Goal: Task Accomplishment & Management: Use online tool/utility

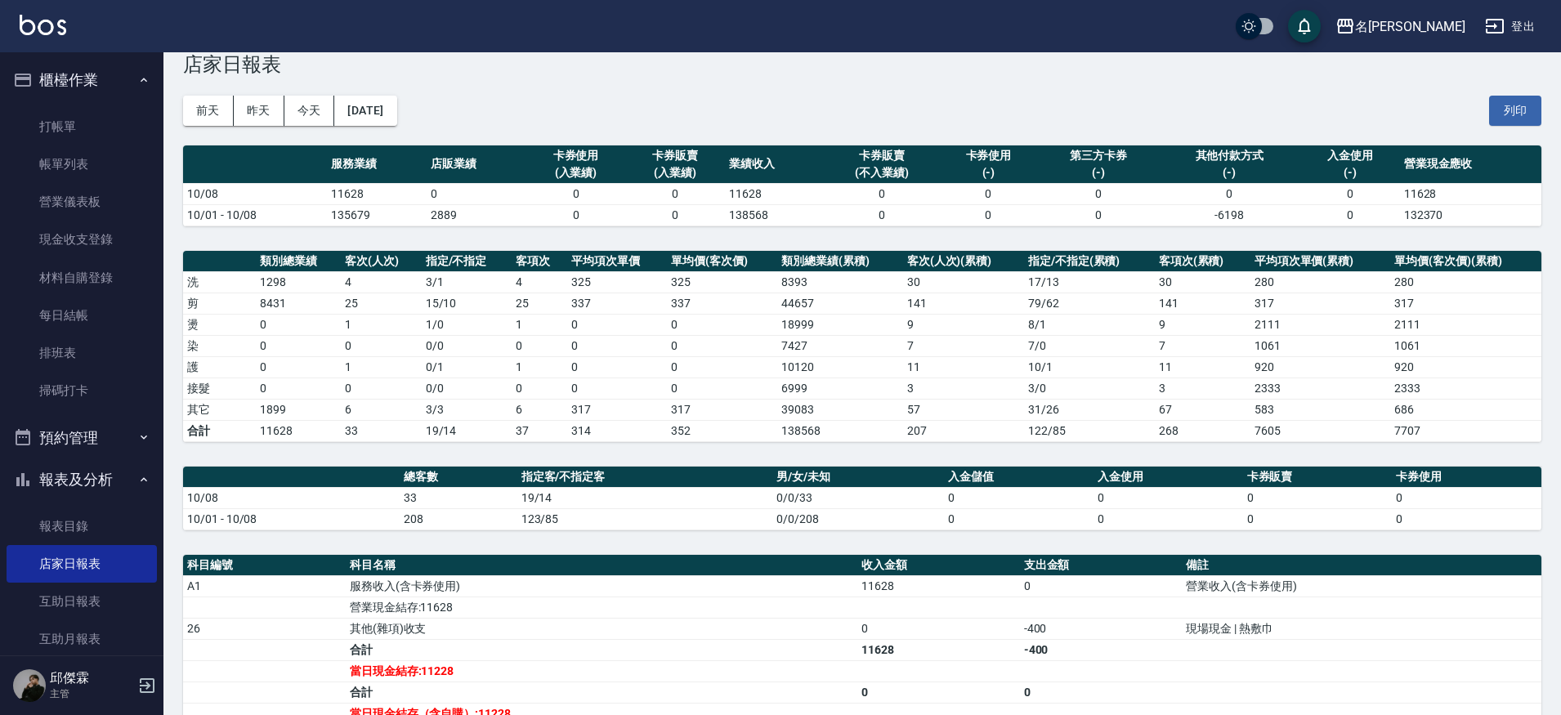
scroll to position [7, 0]
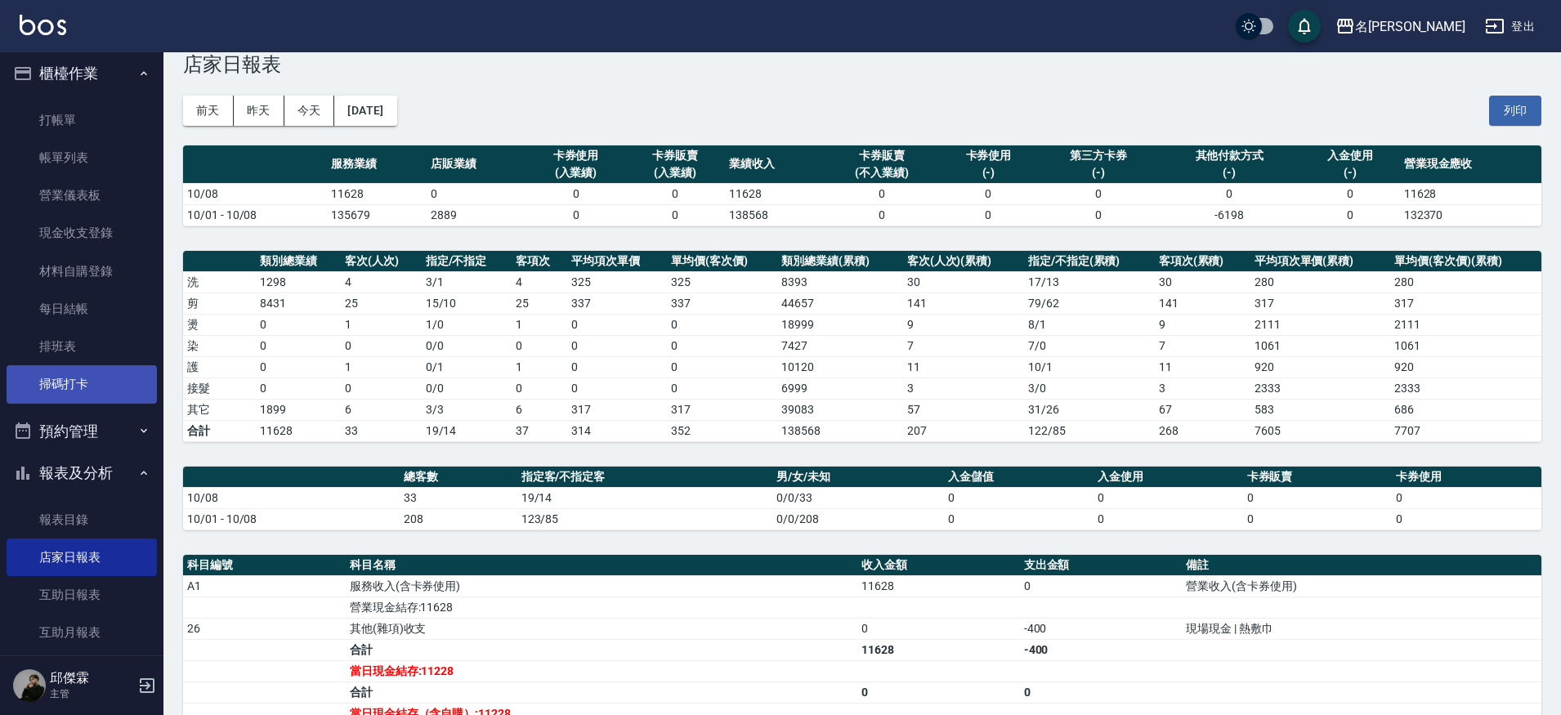
click at [71, 388] on link "掃碼打卡" at bounding box center [82, 384] width 150 height 38
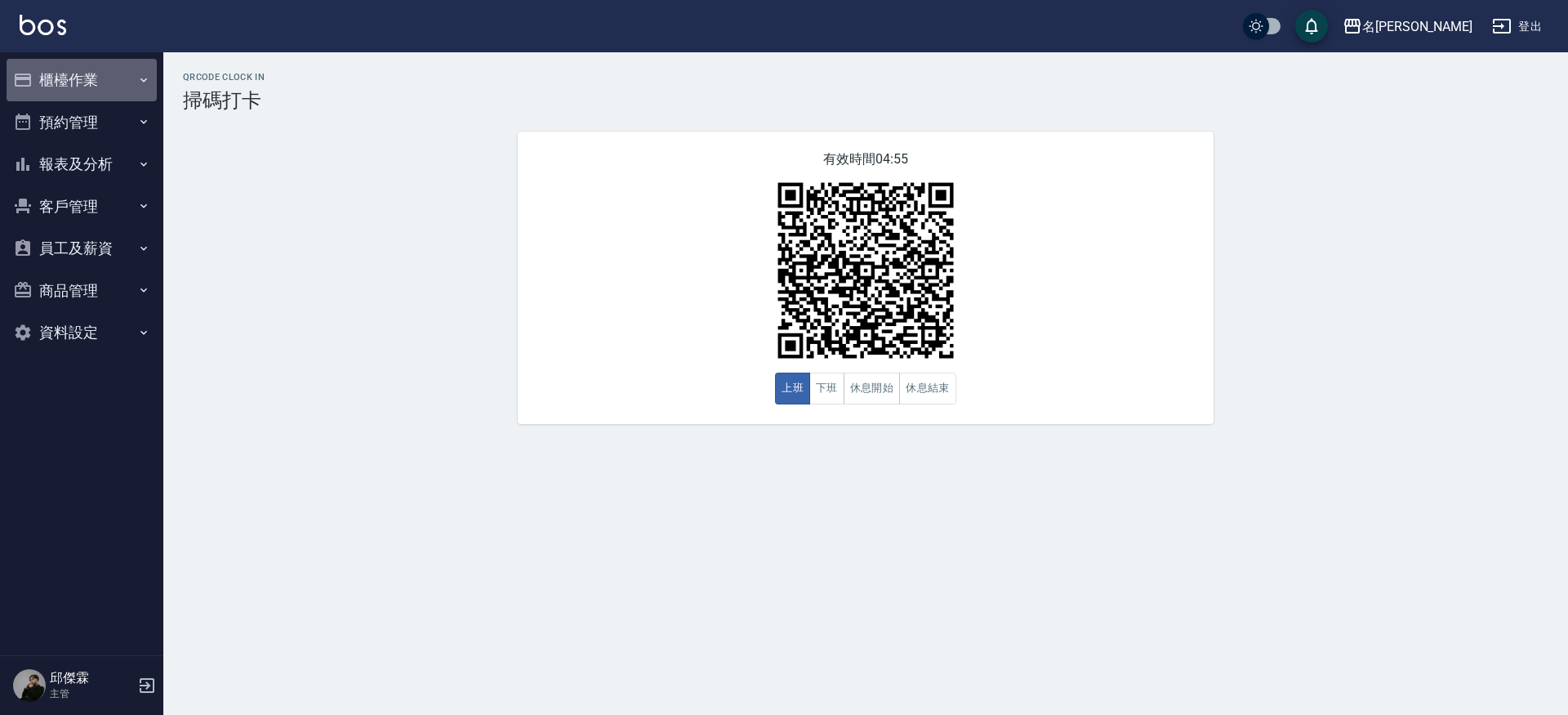
click at [47, 70] on button "櫃檯作業" at bounding box center [82, 80] width 150 height 43
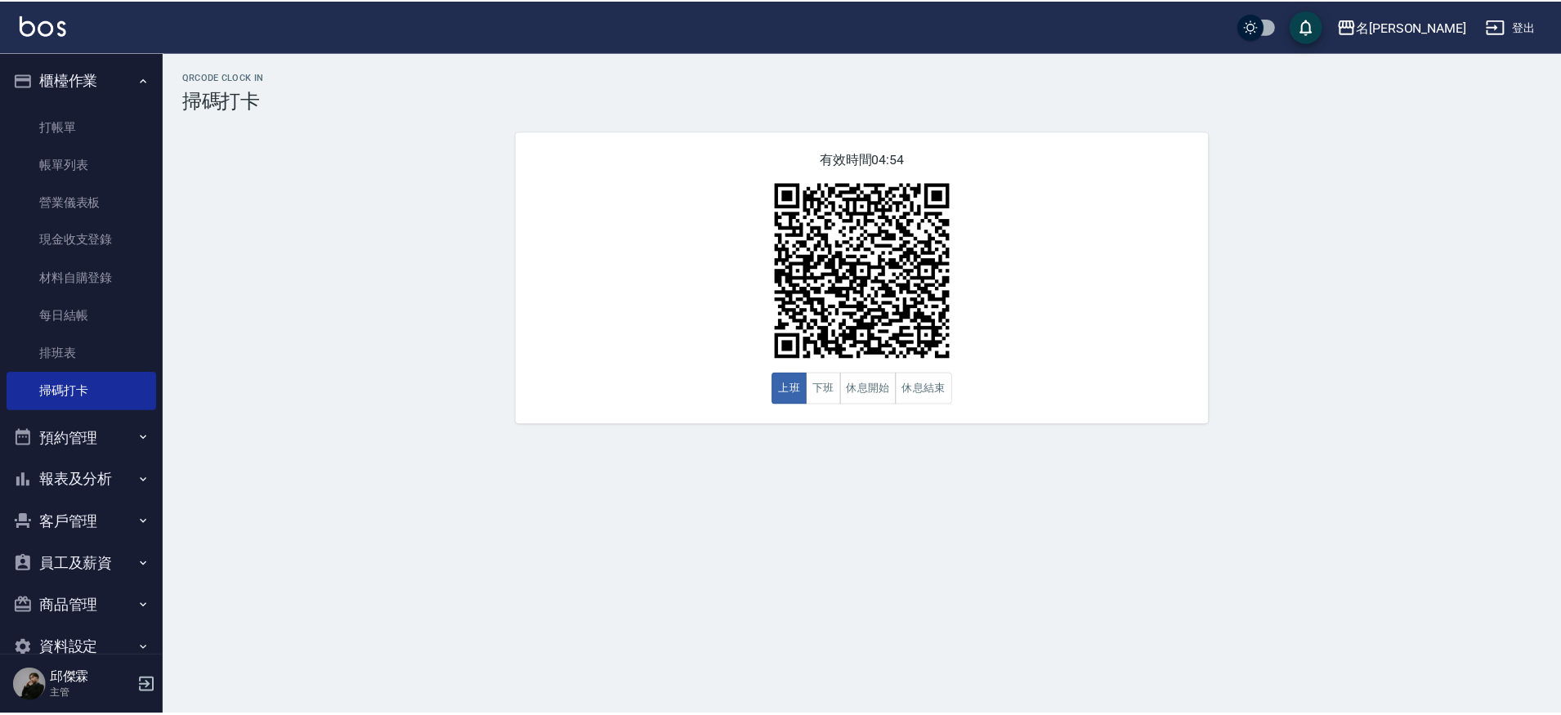
scroll to position [29, 0]
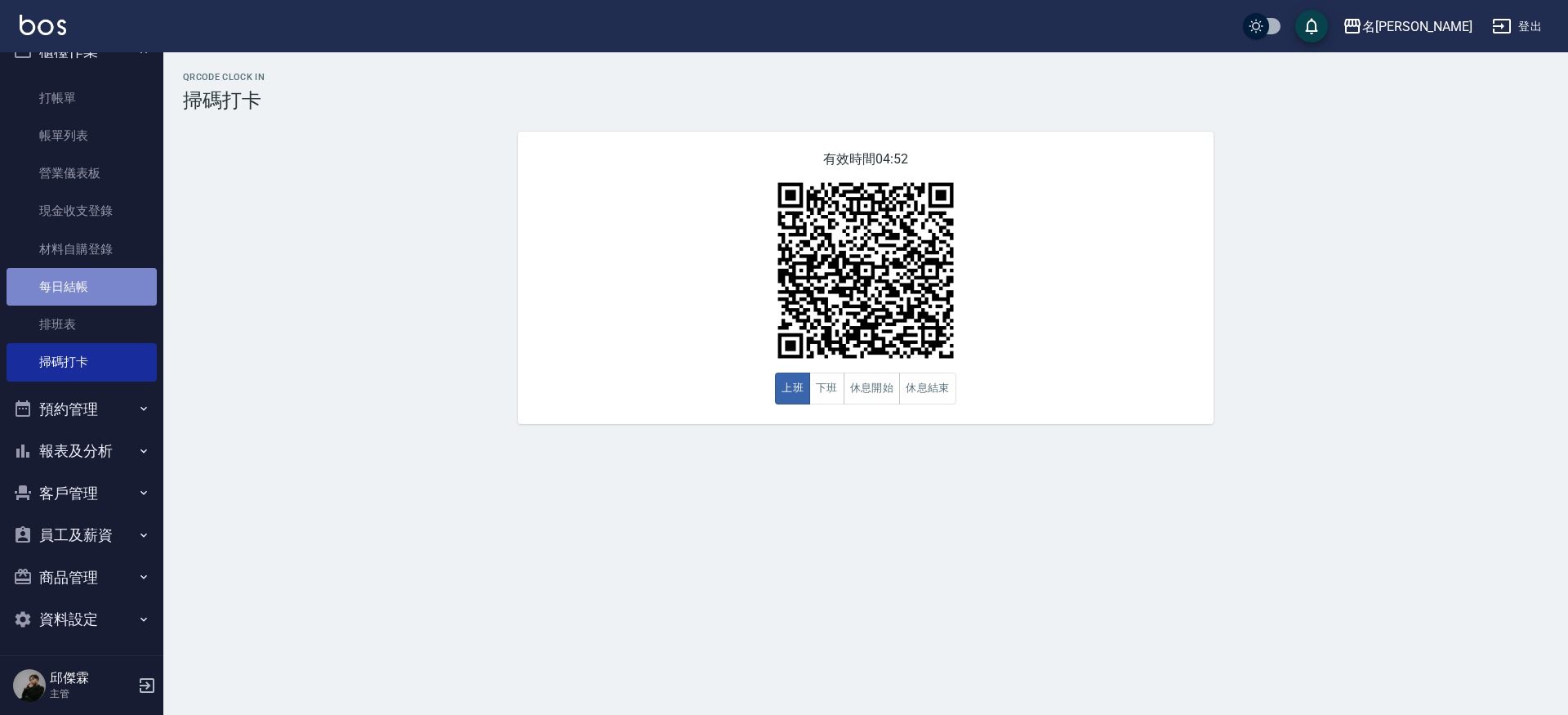
click at [81, 300] on link "每日結帳" at bounding box center [82, 287] width 150 height 38
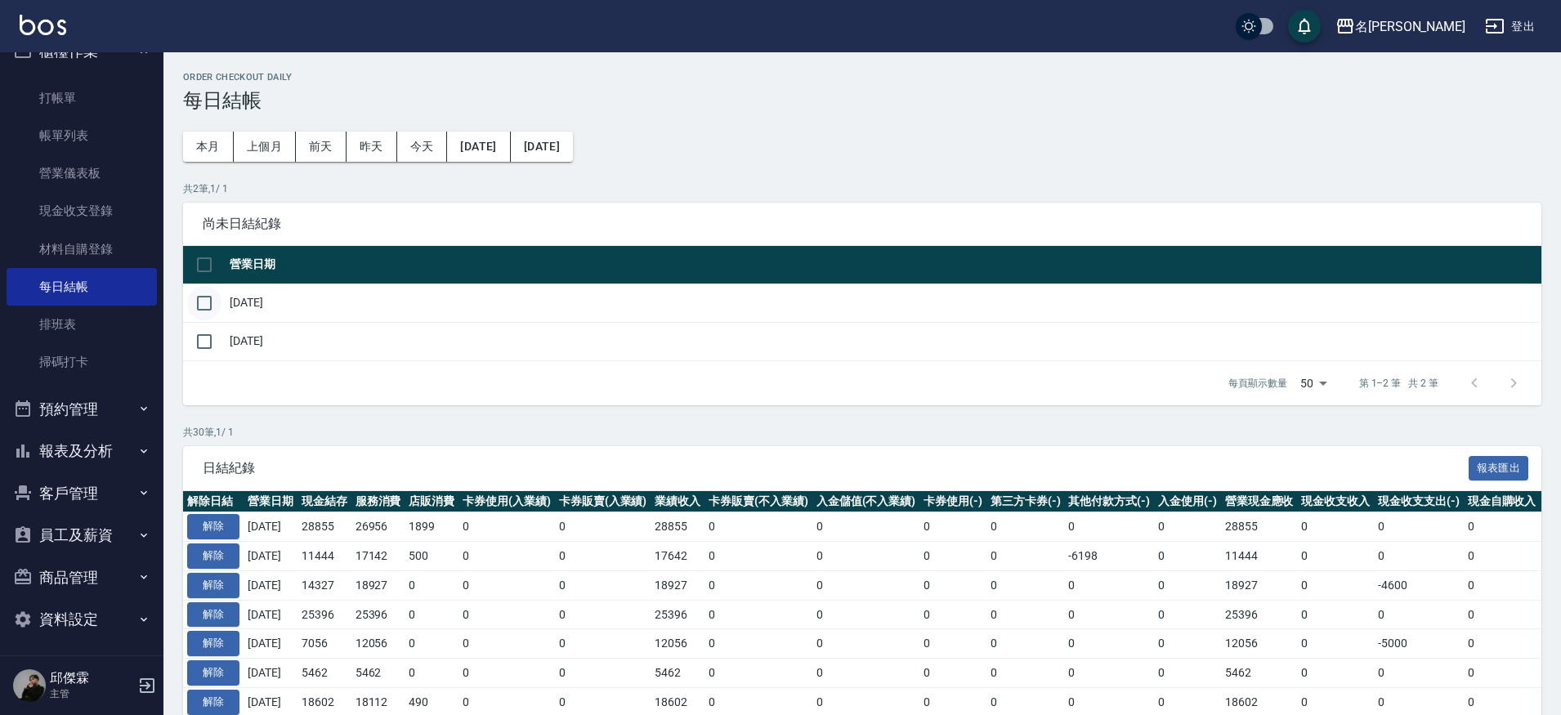
click at [220, 299] on input "checkbox" at bounding box center [204, 303] width 34 height 34
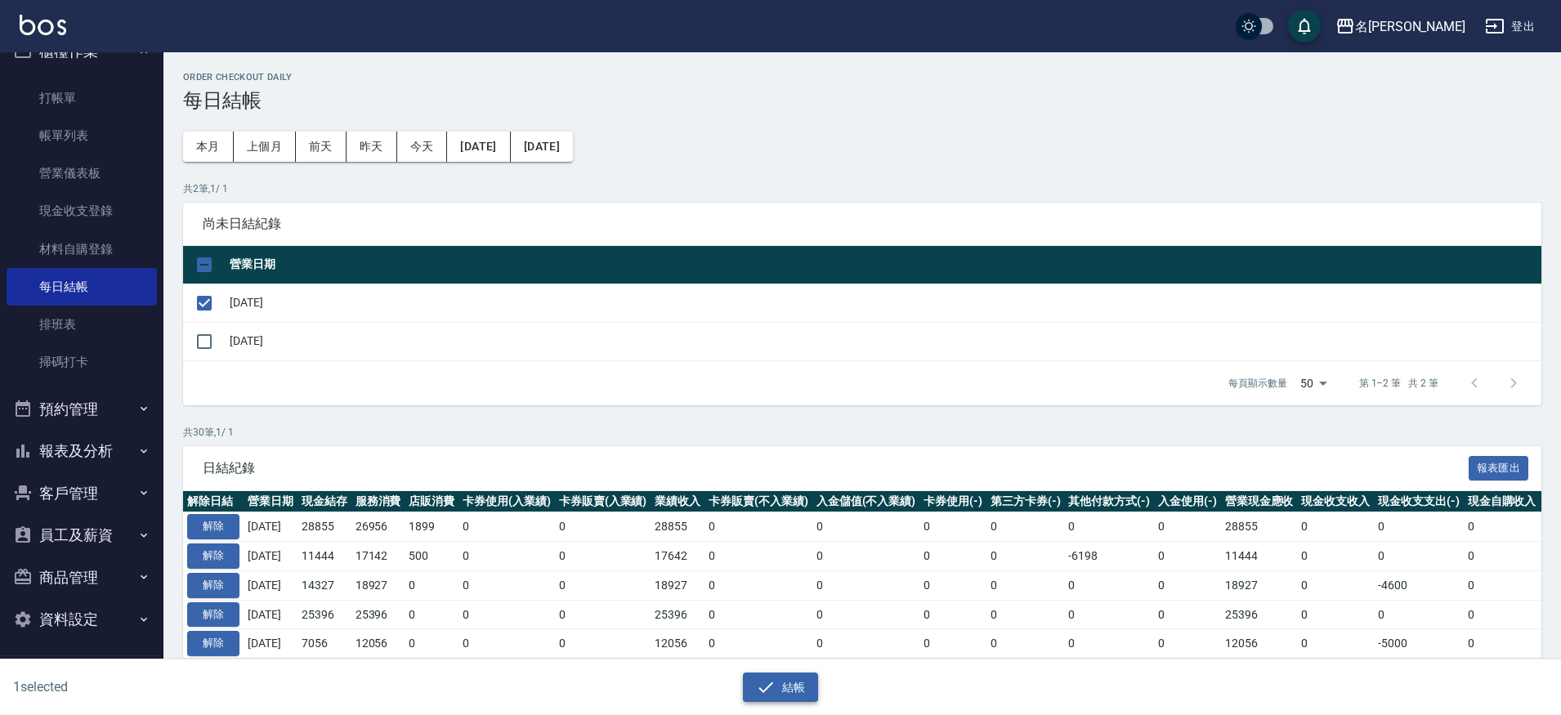
click at [787, 691] on button "結帳" at bounding box center [781, 688] width 76 height 30
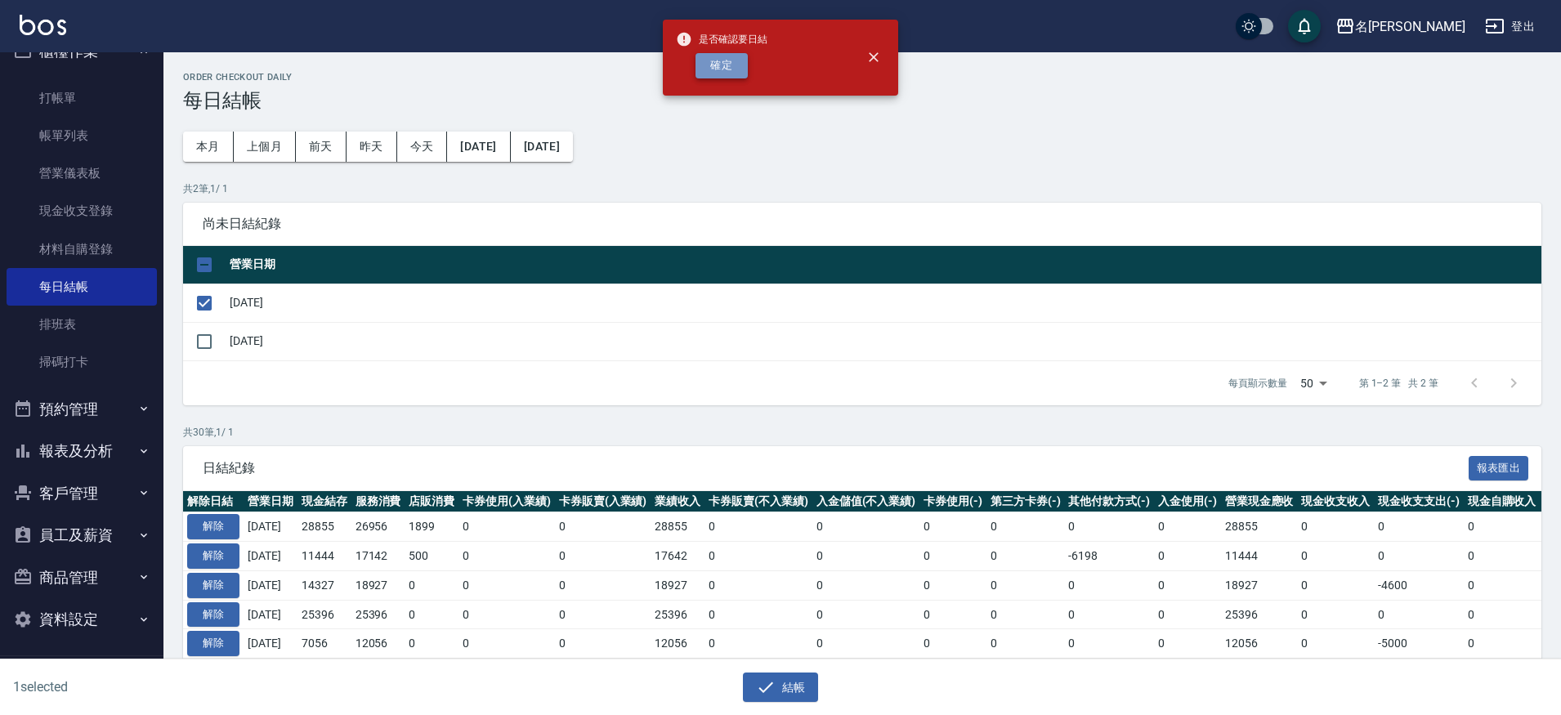
click at [715, 70] on button "確定" at bounding box center [722, 65] width 52 height 25
checkbox input "false"
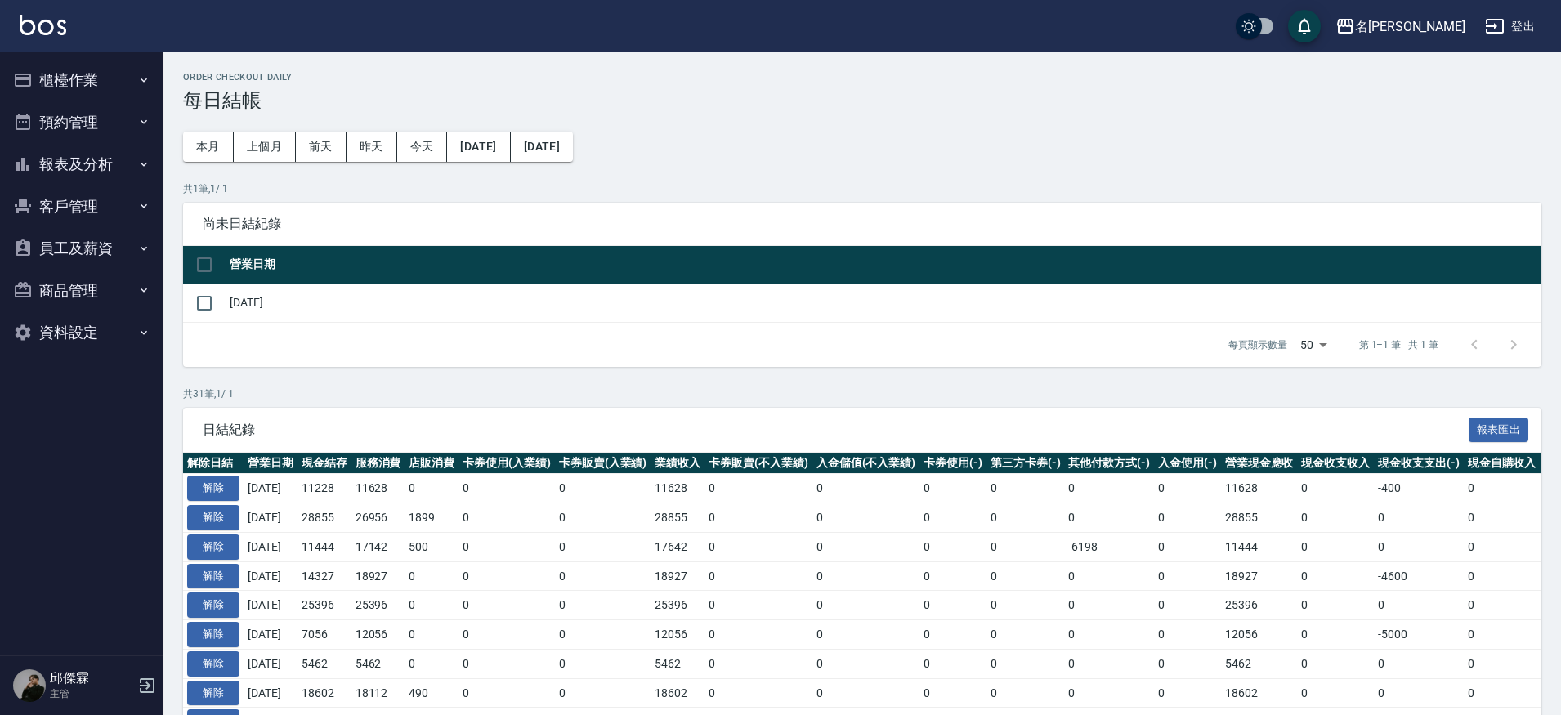
scroll to position [27, 0]
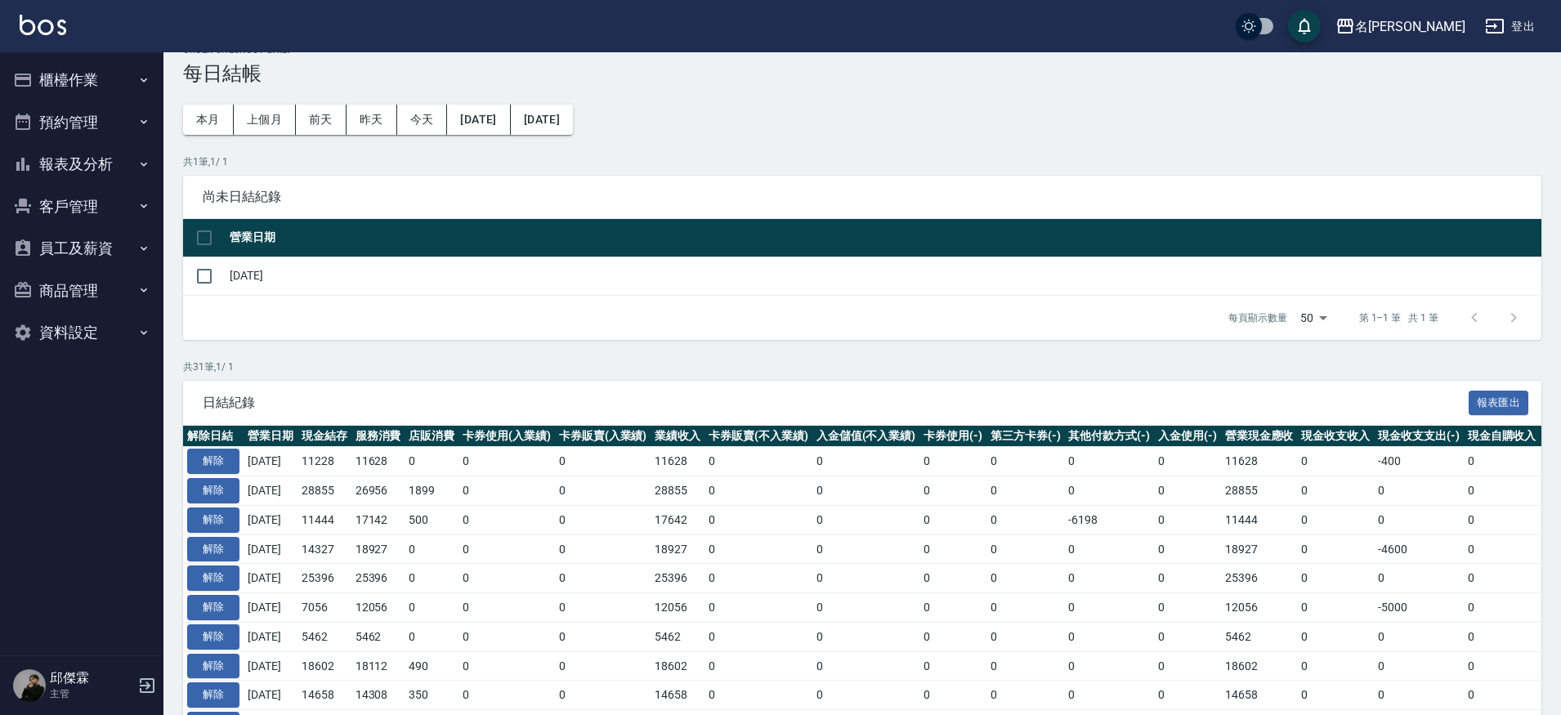
click at [62, 167] on button "報表及分析" at bounding box center [82, 164] width 150 height 43
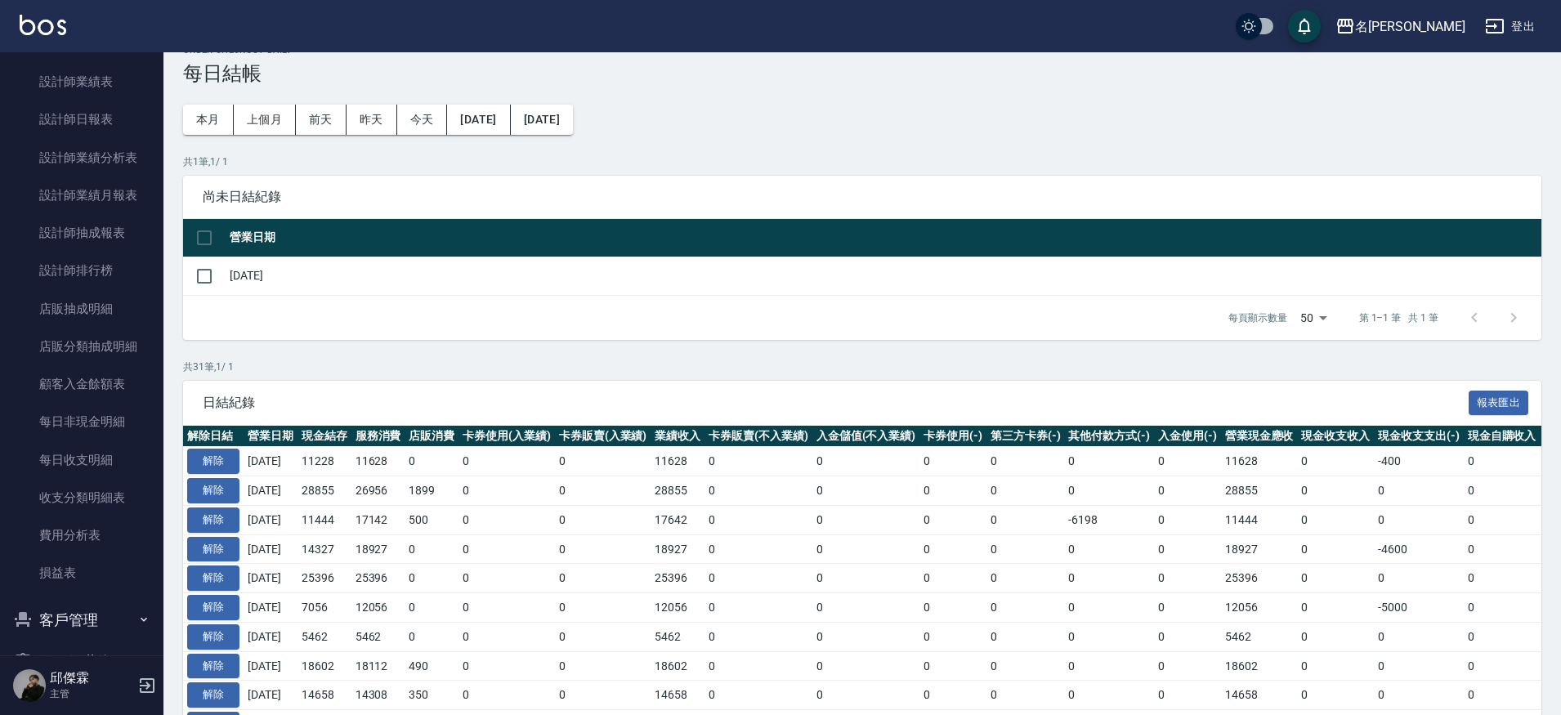
scroll to position [508, 0]
click at [38, 500] on link "收支分類明細表" at bounding box center [82, 496] width 150 height 38
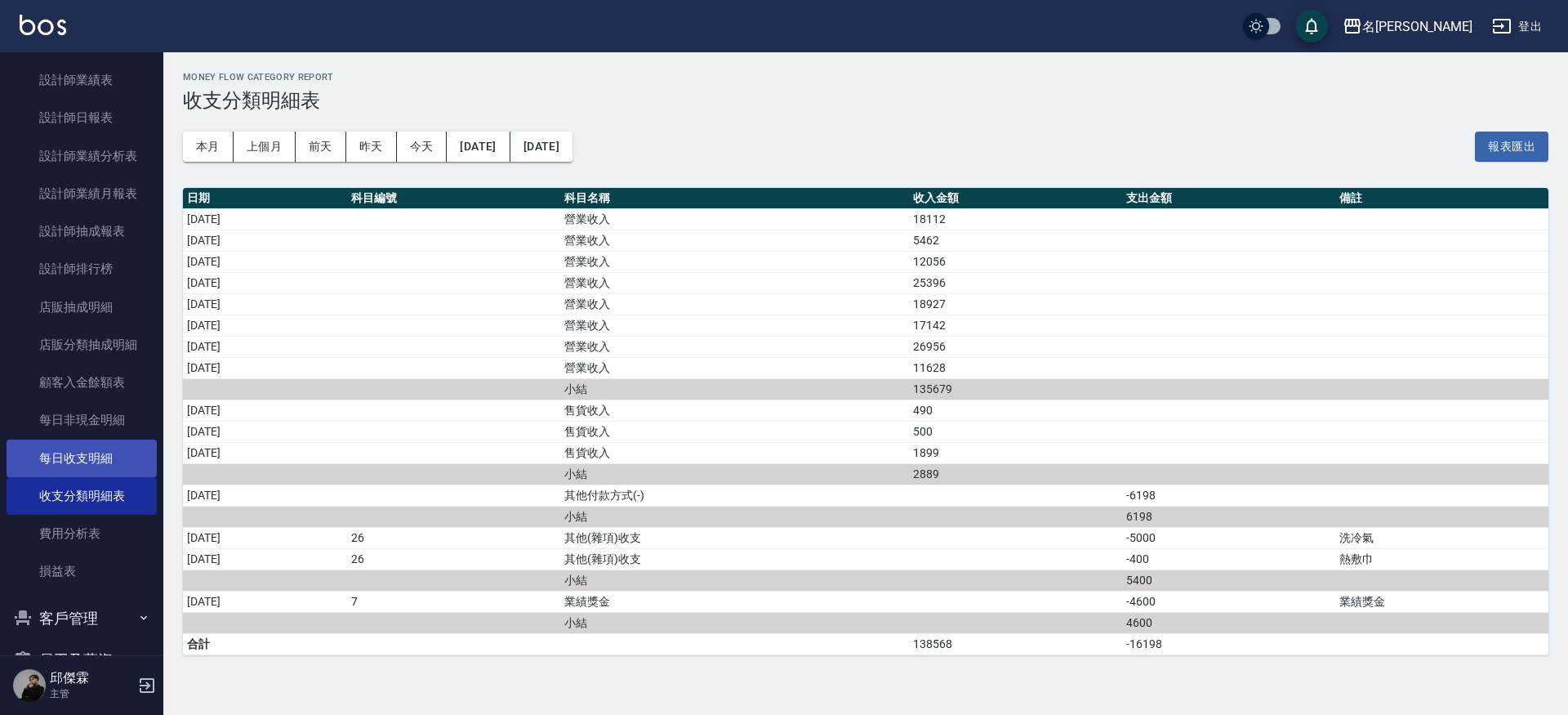
click at [87, 463] on link "每日收支明細" at bounding box center [82, 459] width 150 height 38
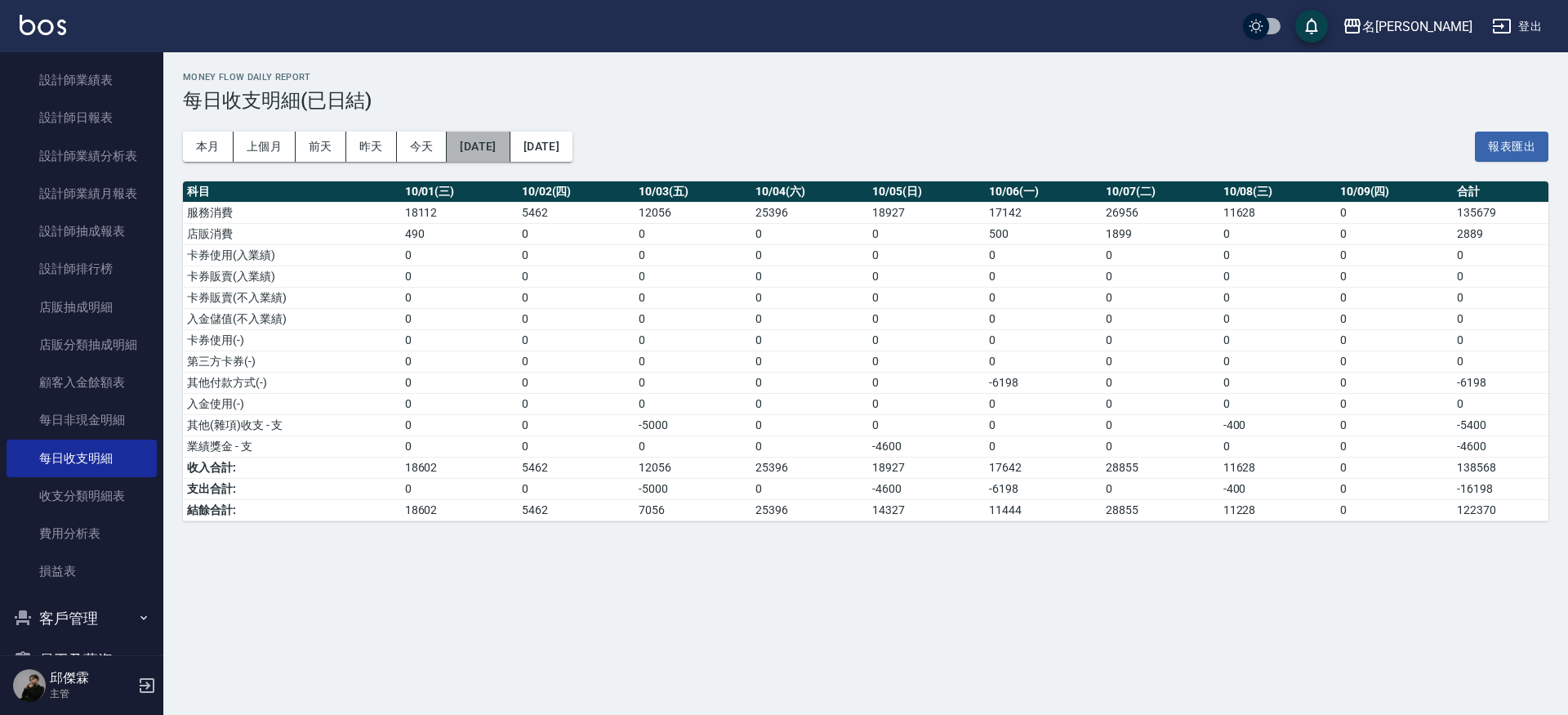
click at [456, 150] on button "2025/10/01" at bounding box center [478, 147] width 63 height 30
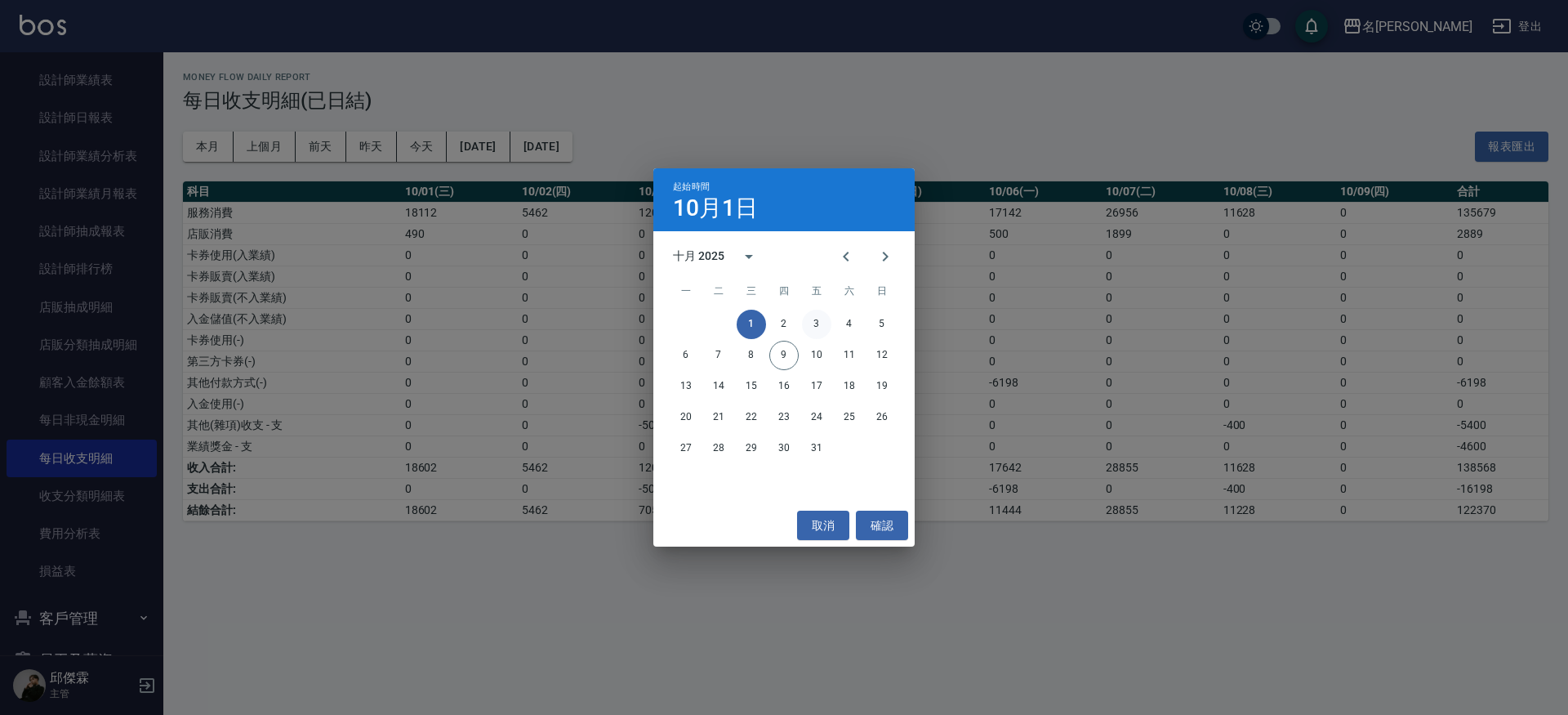
click at [817, 317] on button "3" at bounding box center [816, 324] width 29 height 29
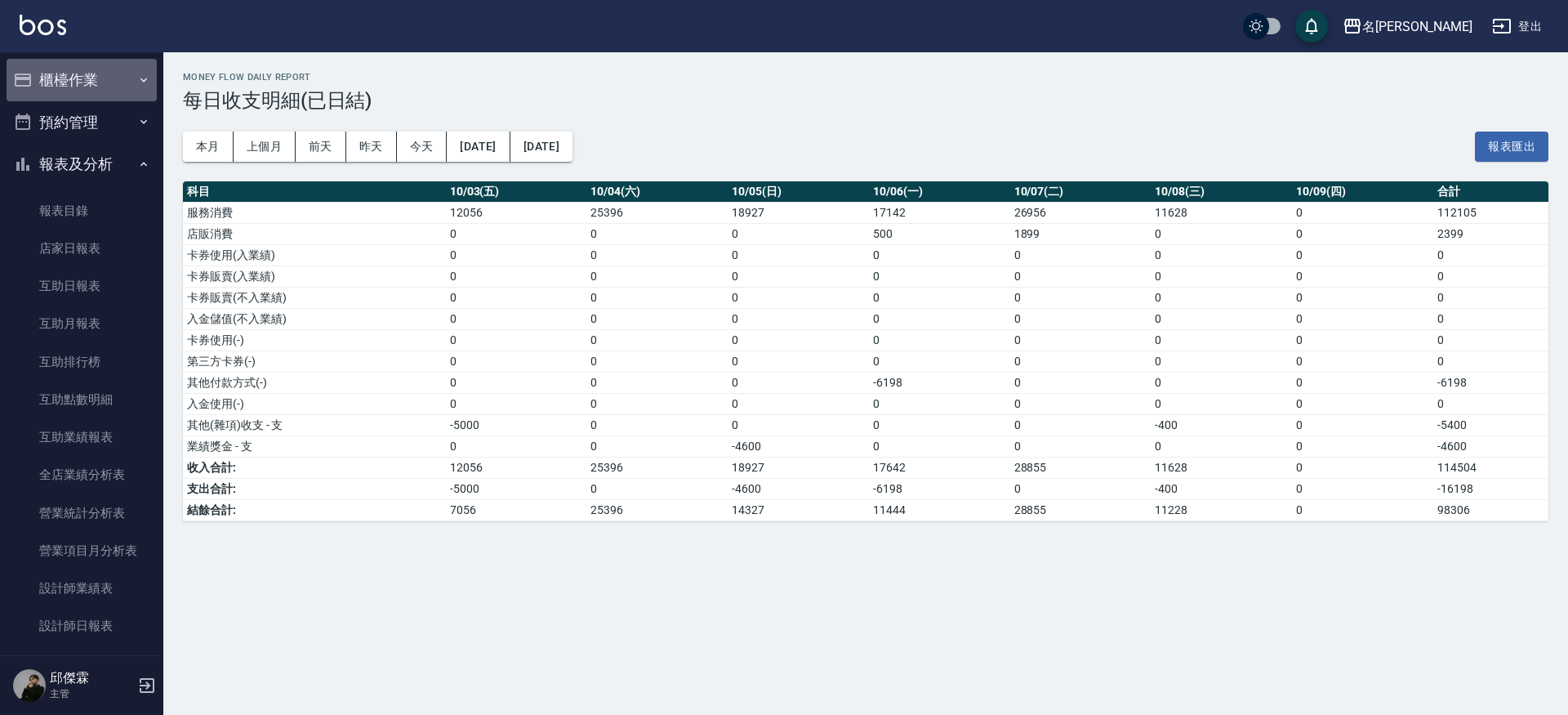
click at [93, 83] on button "櫃檯作業" at bounding box center [82, 80] width 150 height 43
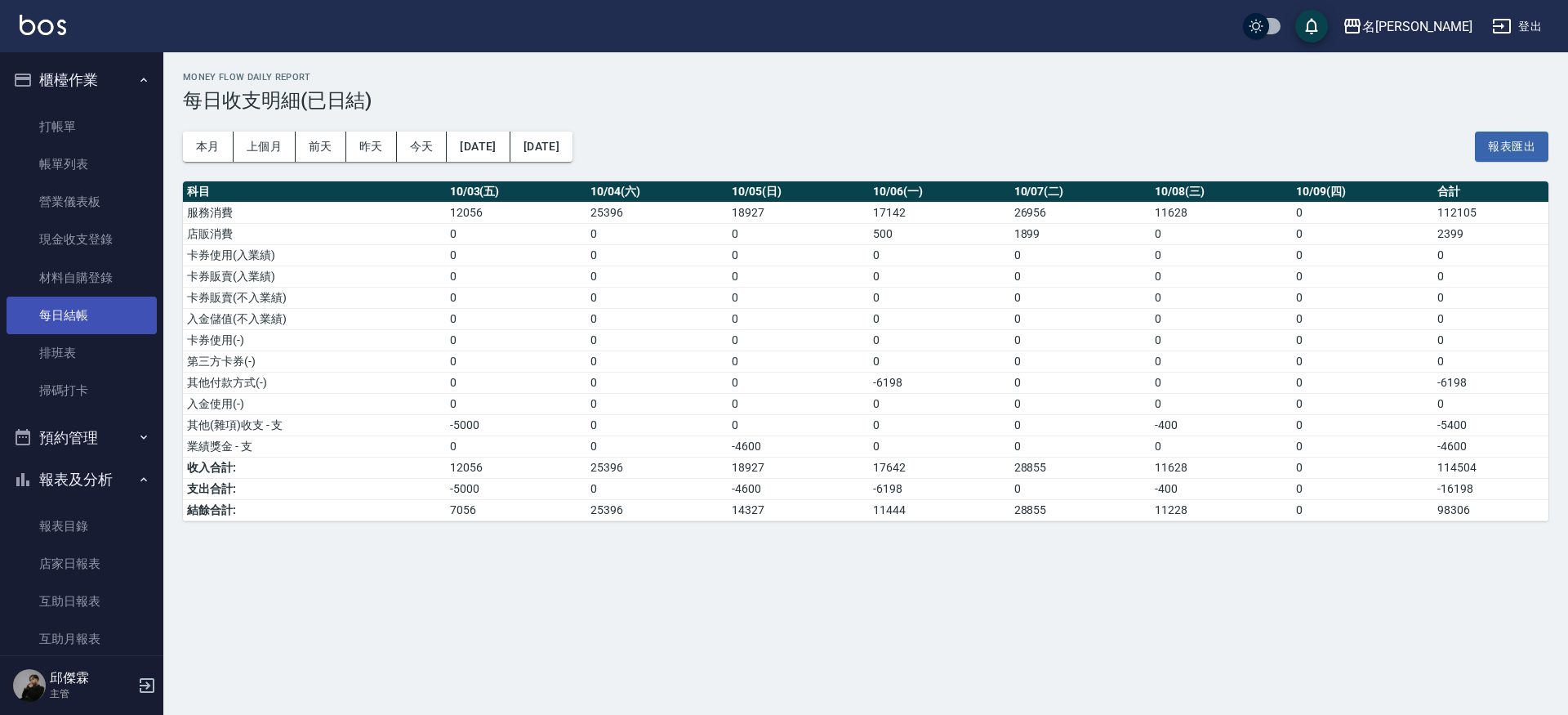
click at [92, 311] on link "每日結帳" at bounding box center [82, 316] width 150 height 38
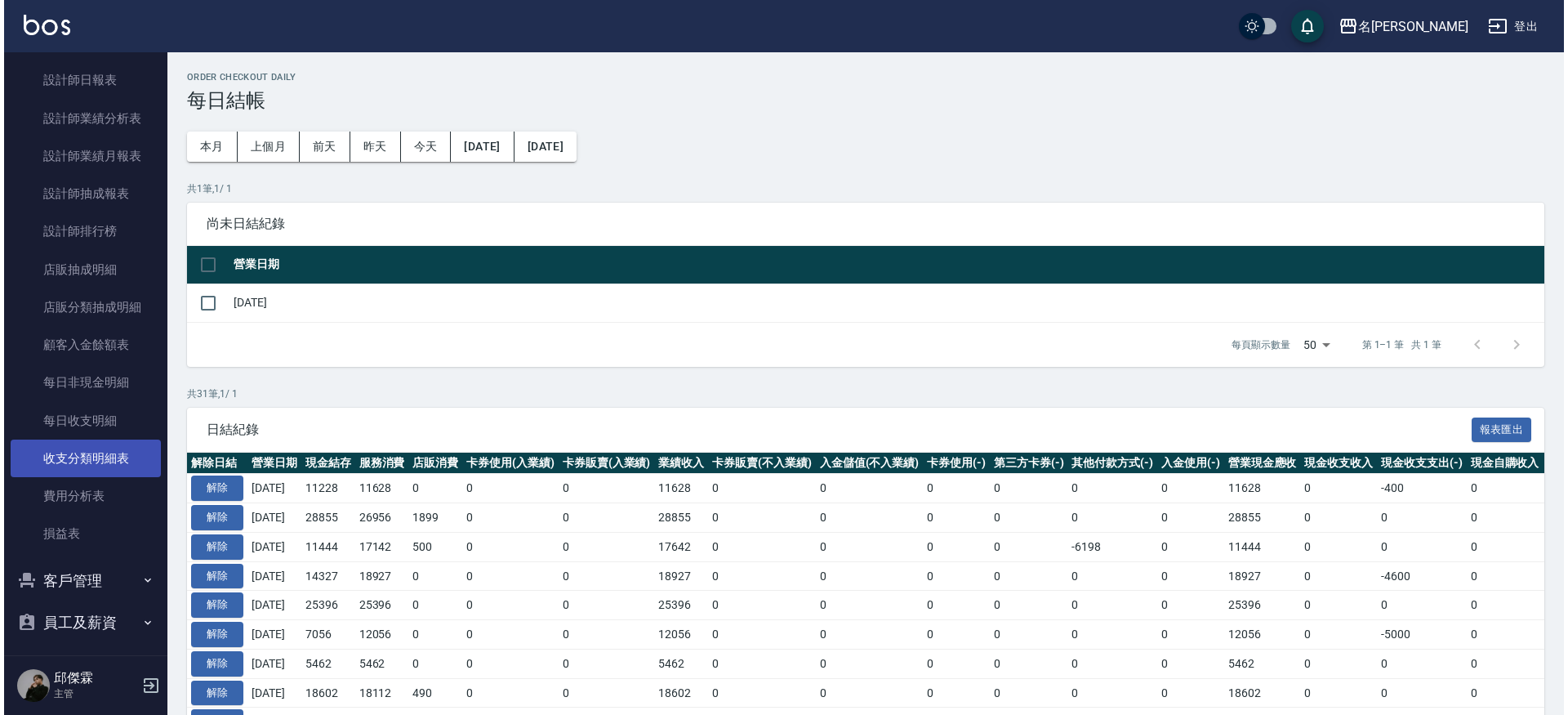
scroll to position [862, 0]
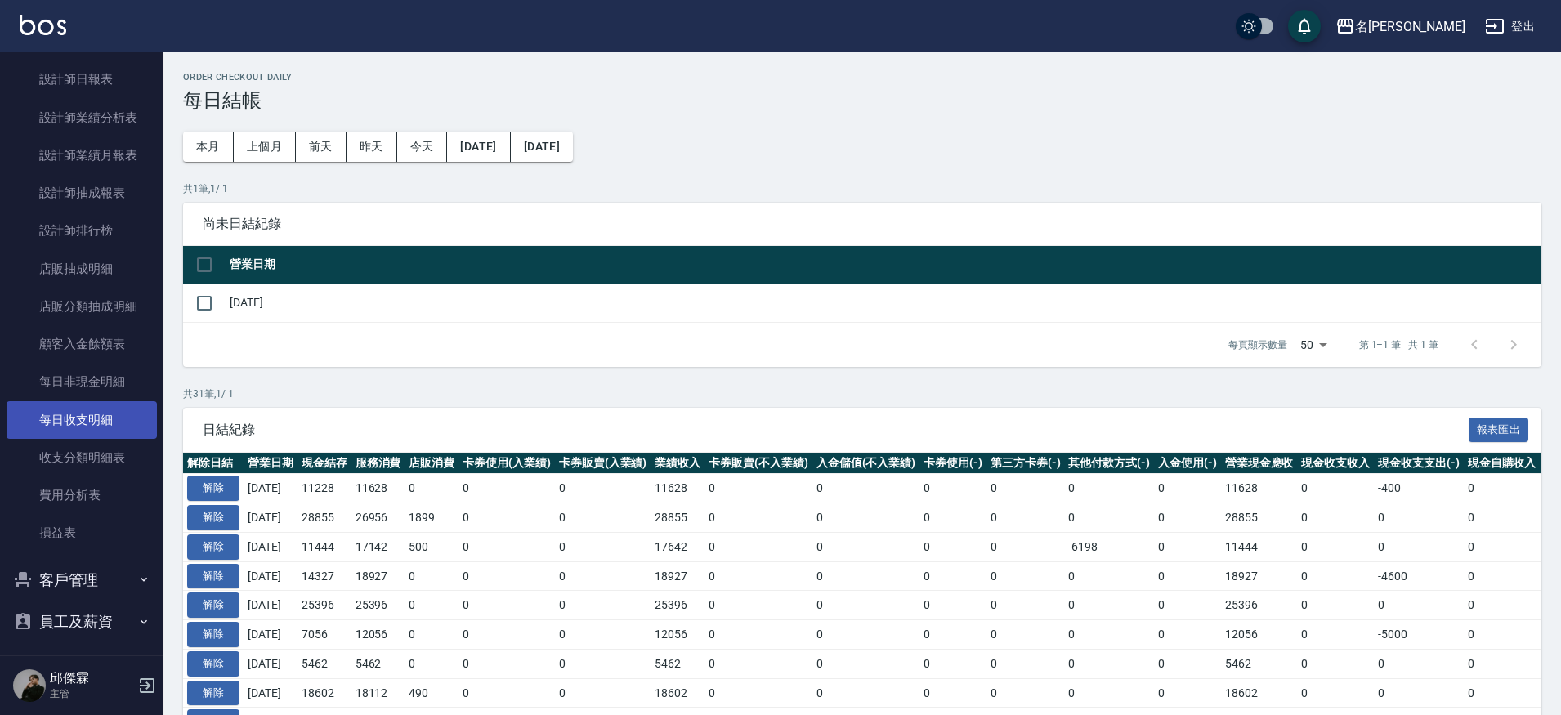
click at [68, 412] on link "每日收支明細" at bounding box center [82, 420] width 150 height 38
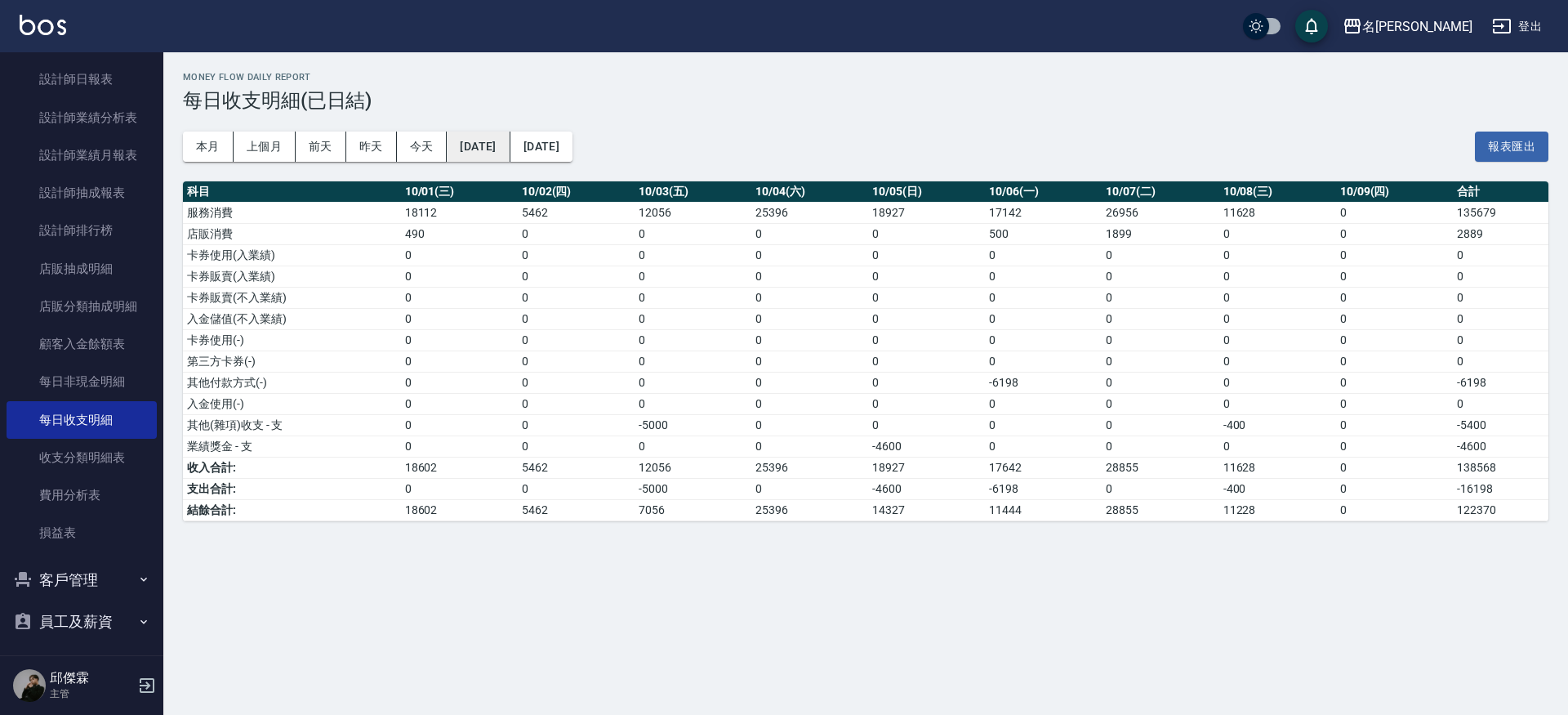
click at [491, 160] on button "2025/10/01" at bounding box center [478, 147] width 63 height 30
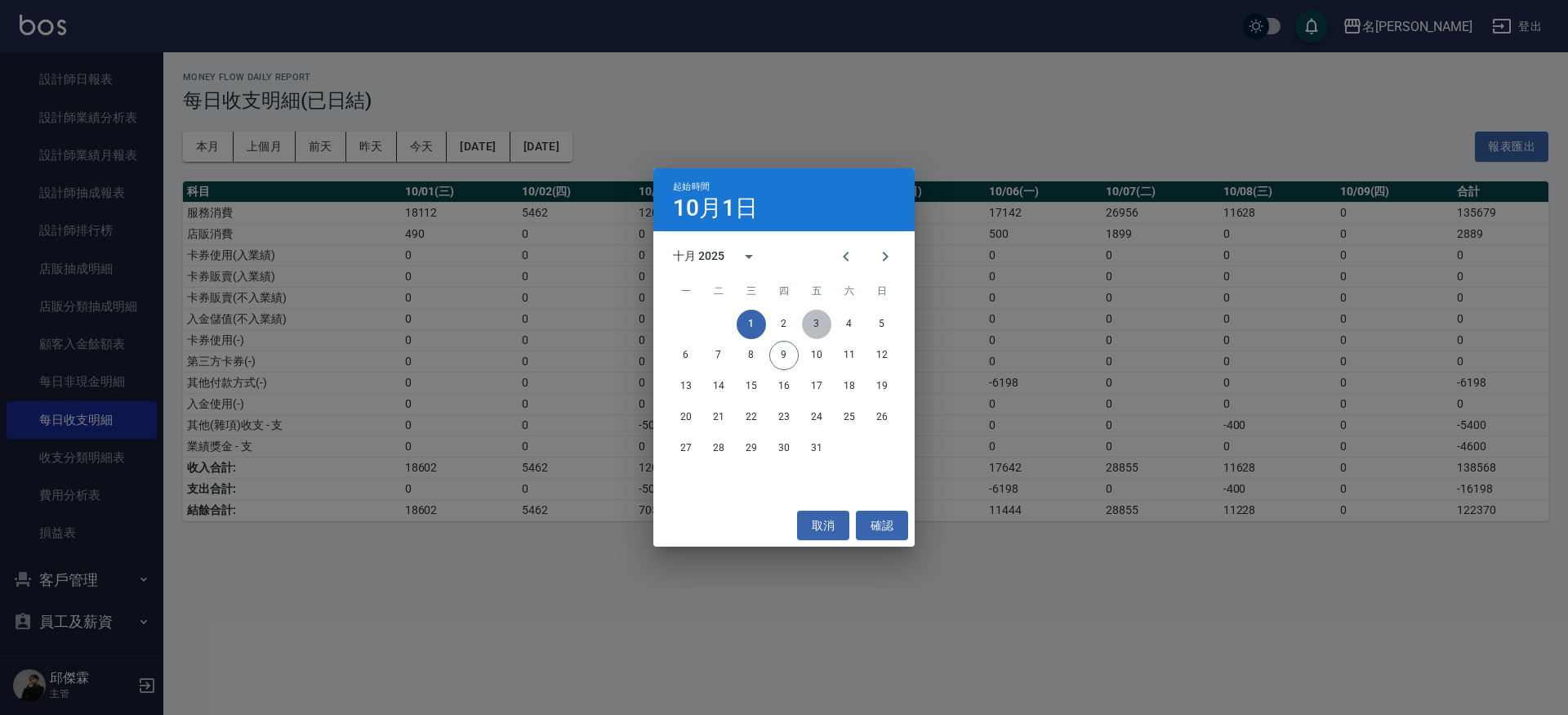
click at [808, 326] on button "3" at bounding box center [816, 324] width 29 height 29
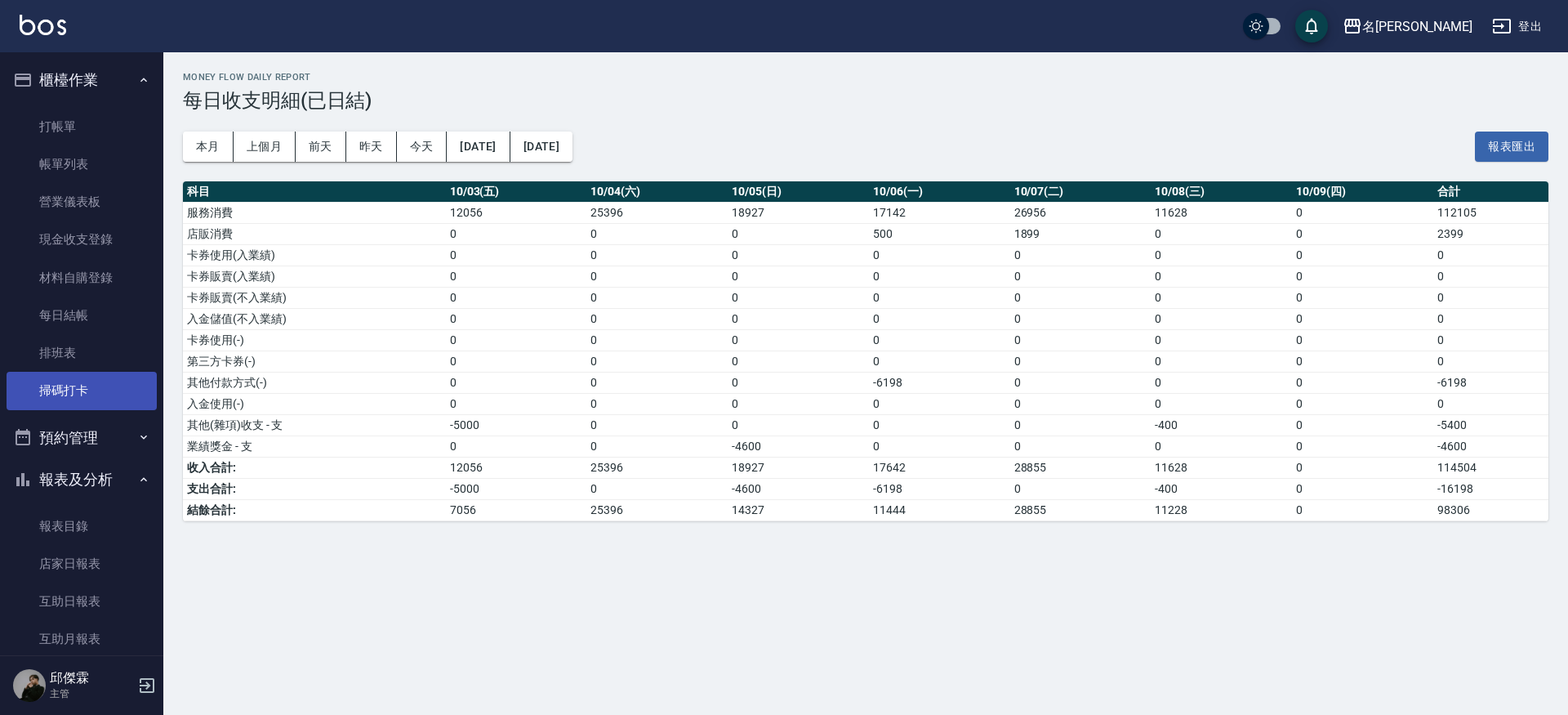
click at [77, 401] on link "掃碼打卡" at bounding box center [82, 391] width 150 height 38
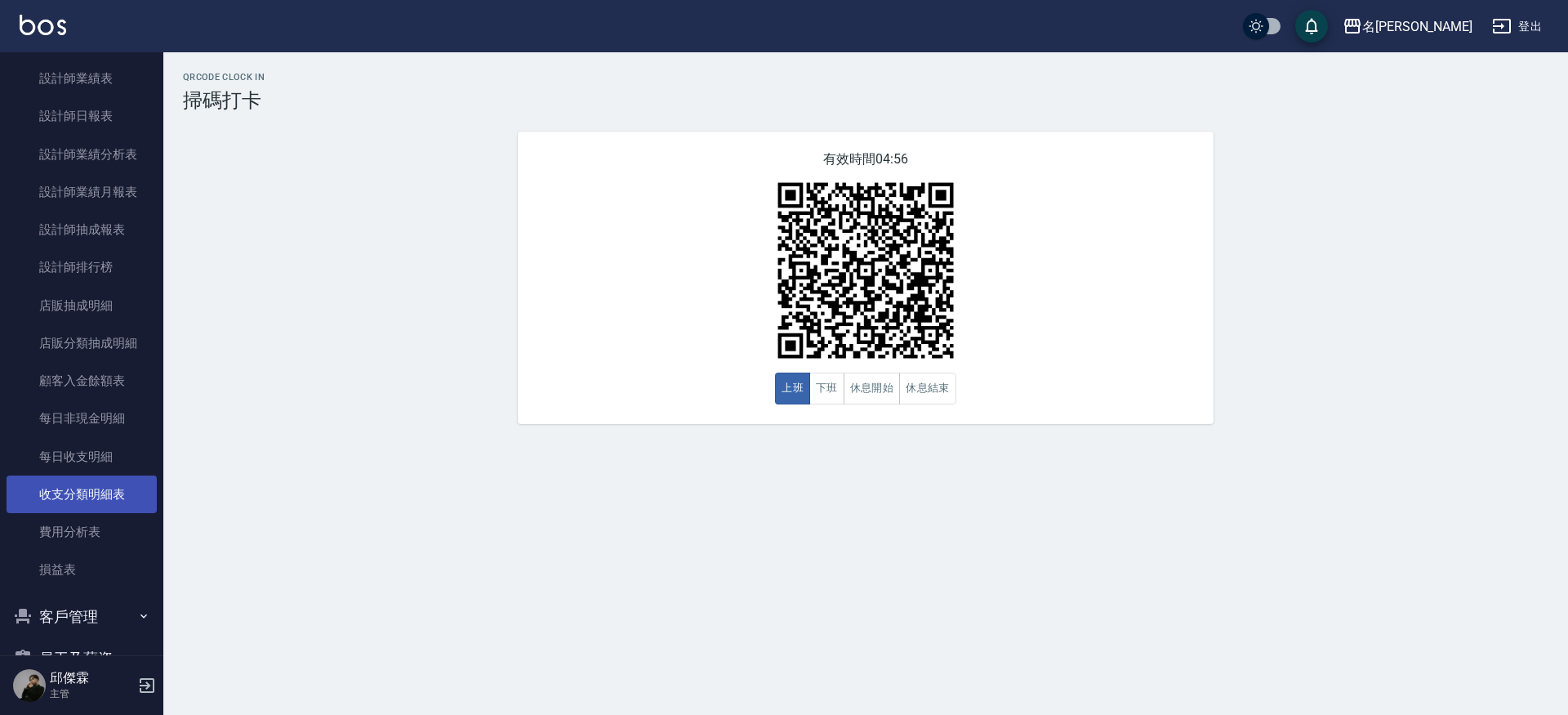
scroll to position [853, 0]
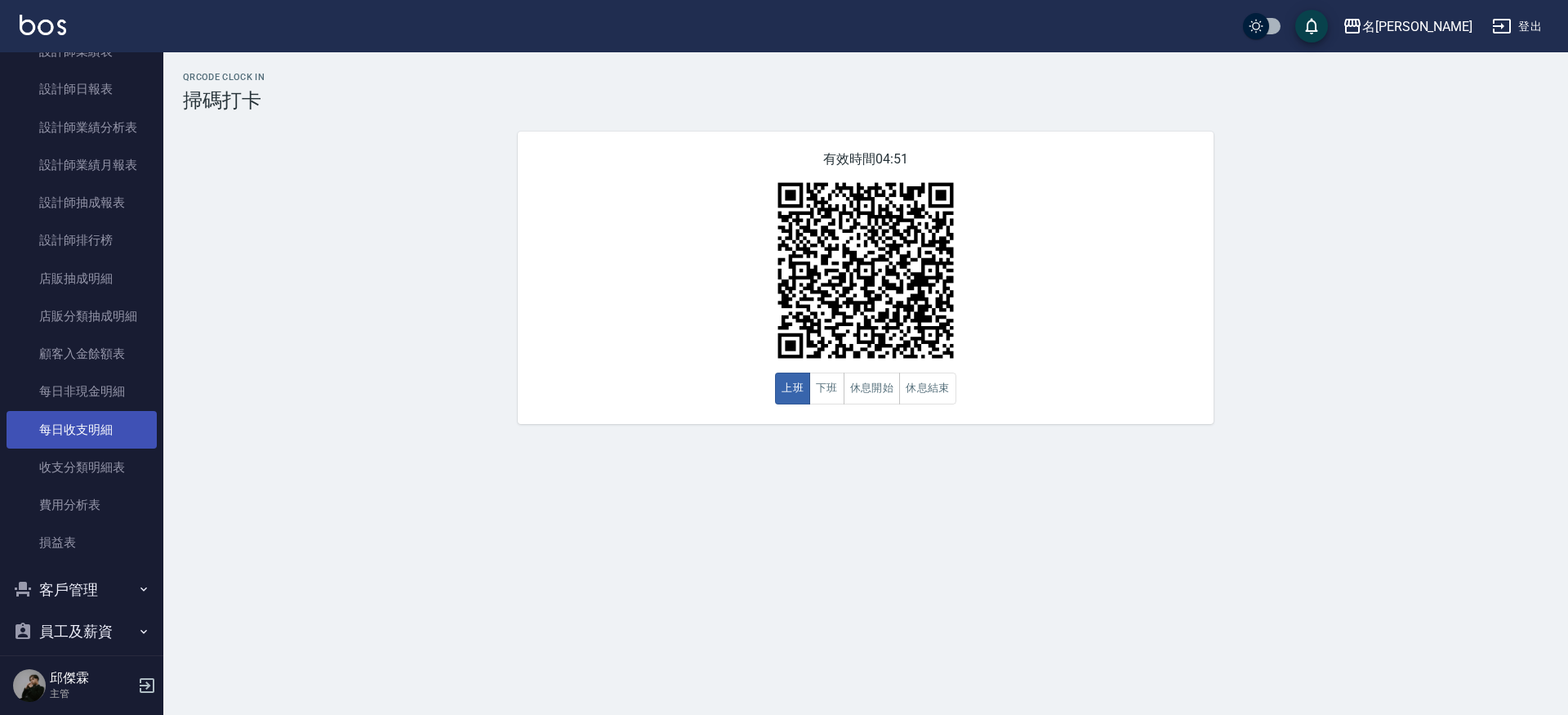
click at [83, 430] on link "每日收支明細" at bounding box center [82, 430] width 150 height 38
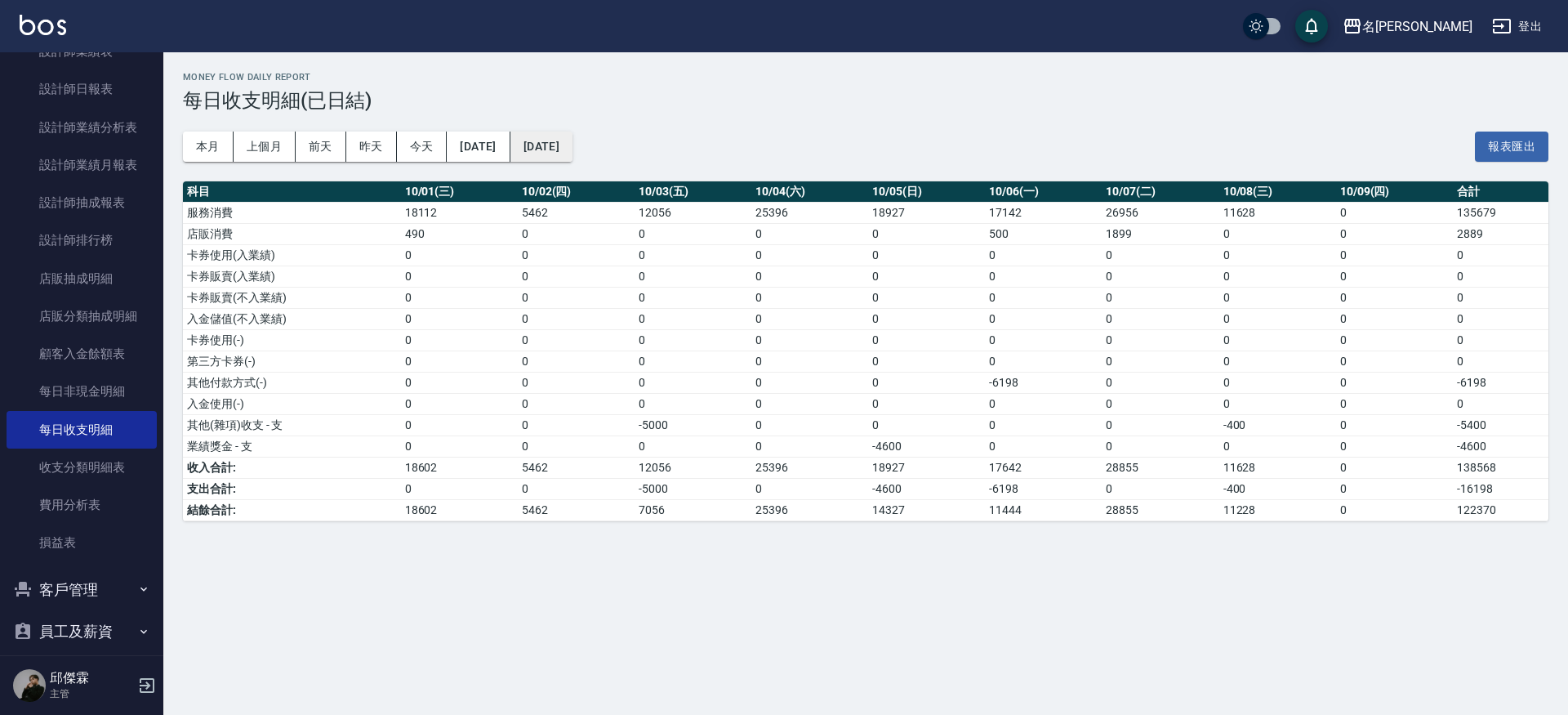
click at [573, 158] on button "2025/10/09" at bounding box center [542, 147] width 62 height 30
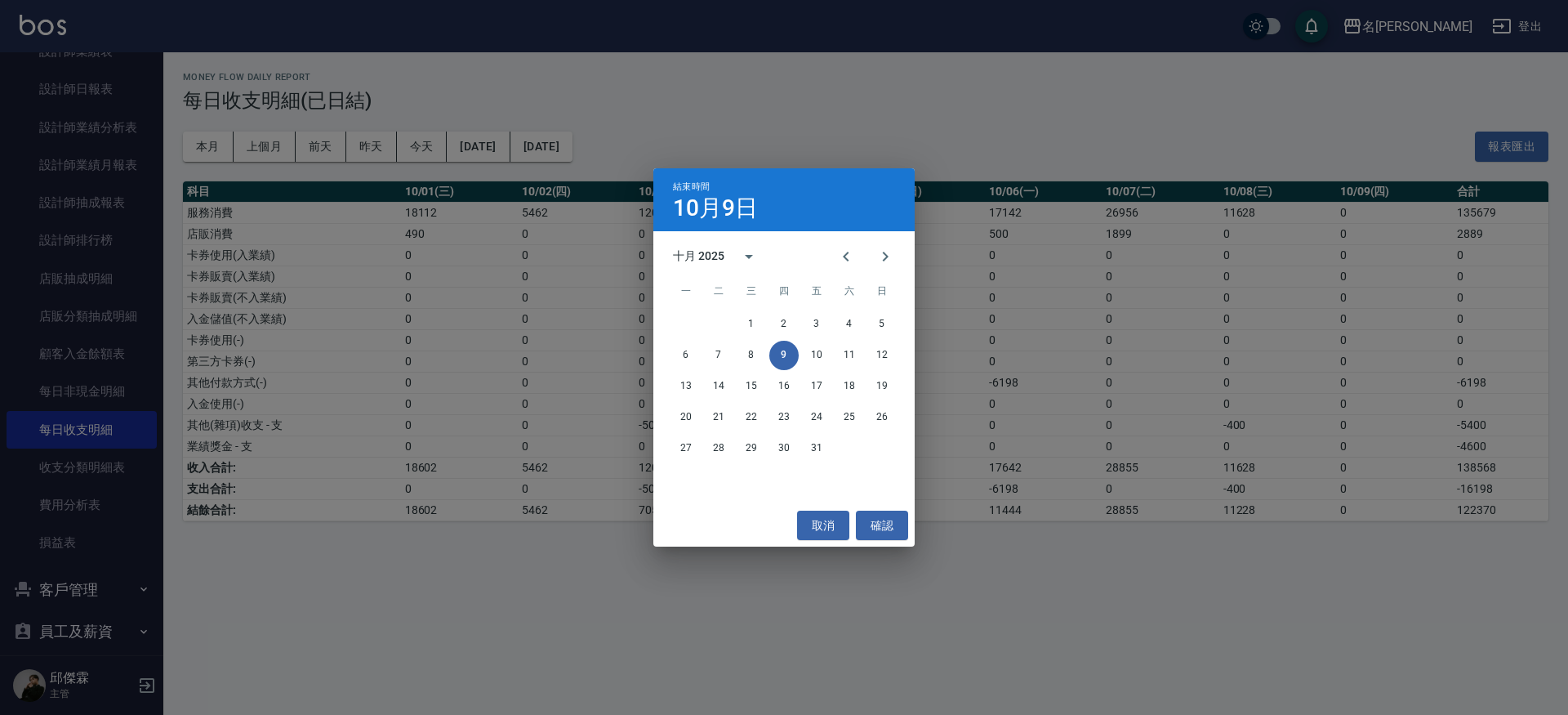
click at [499, 163] on div "結束時間 10月9日 十月 2025 一 二 三 四 五 六 日 1 2 3 4 5 6 7 8 9 10 11 12 13 14 15 16 17 18 1…" at bounding box center [784, 357] width 1568 height 715
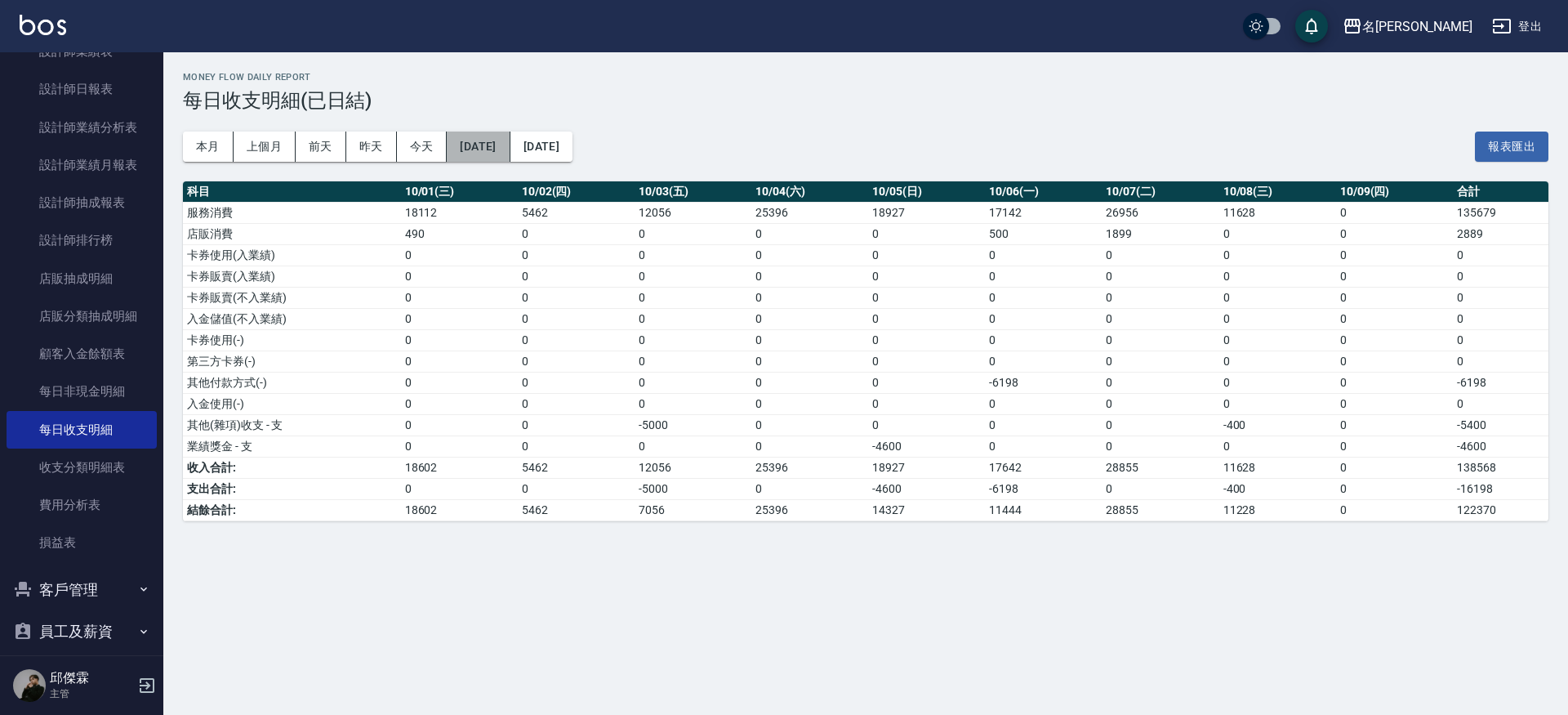
click at [495, 156] on button "2025/10/01" at bounding box center [478, 147] width 63 height 30
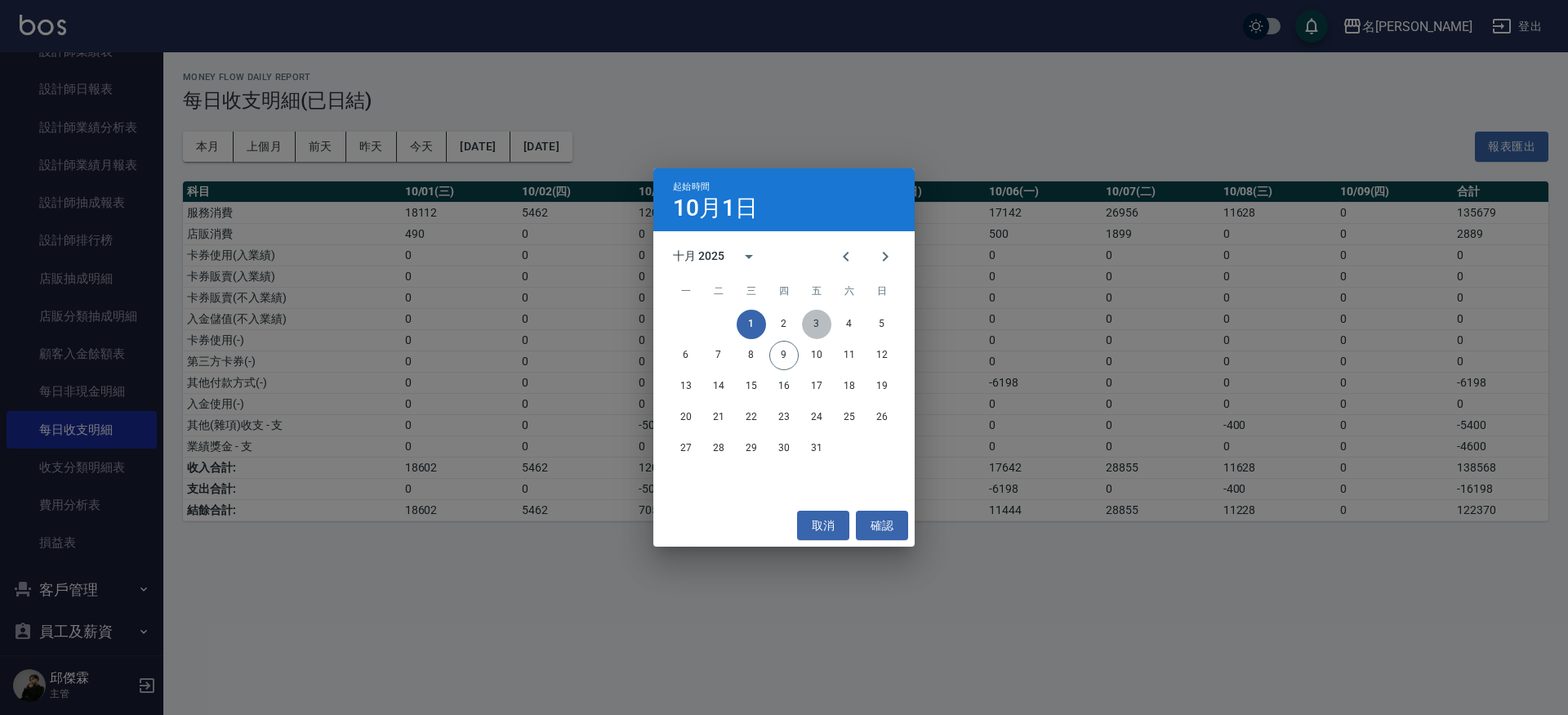
click at [821, 323] on button "3" at bounding box center [816, 324] width 29 height 29
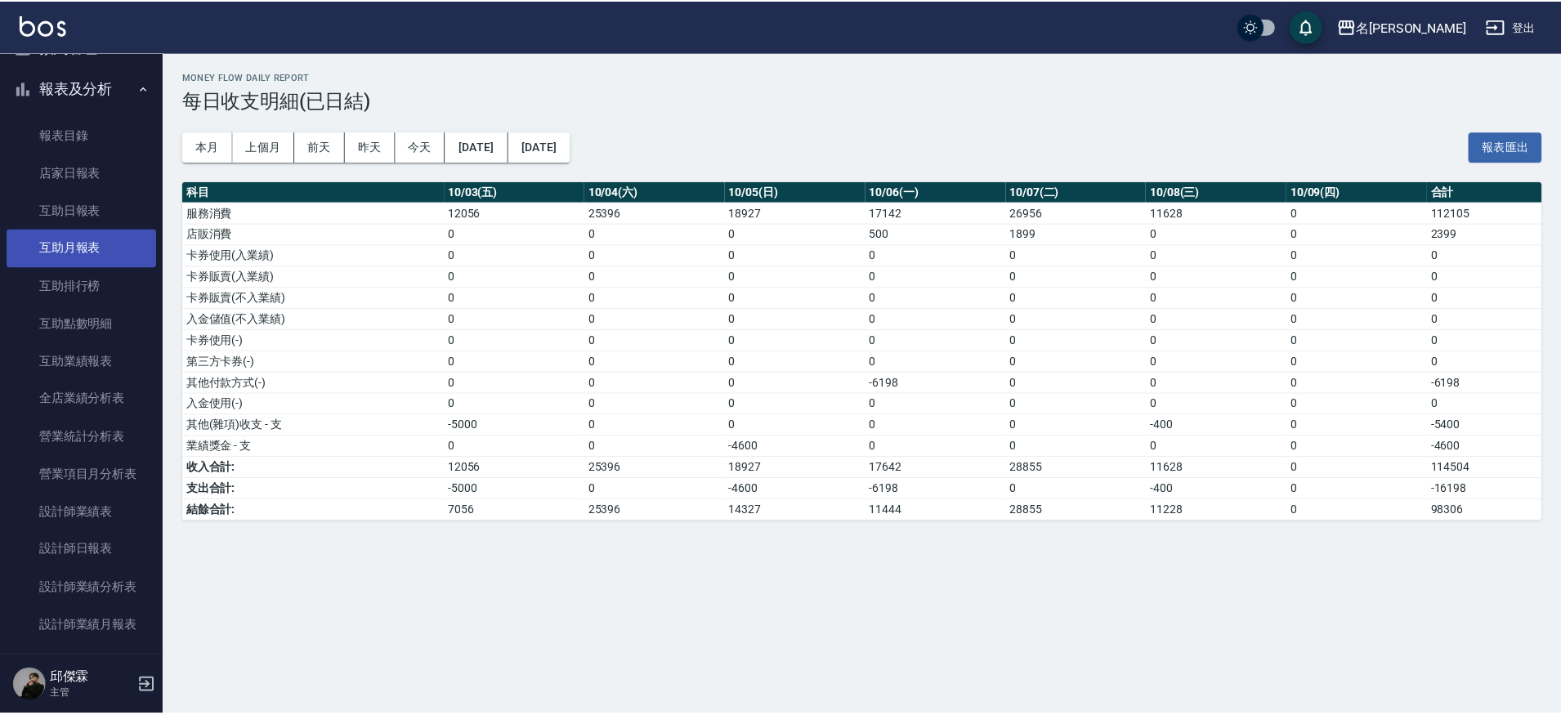
scroll to position [396, 0]
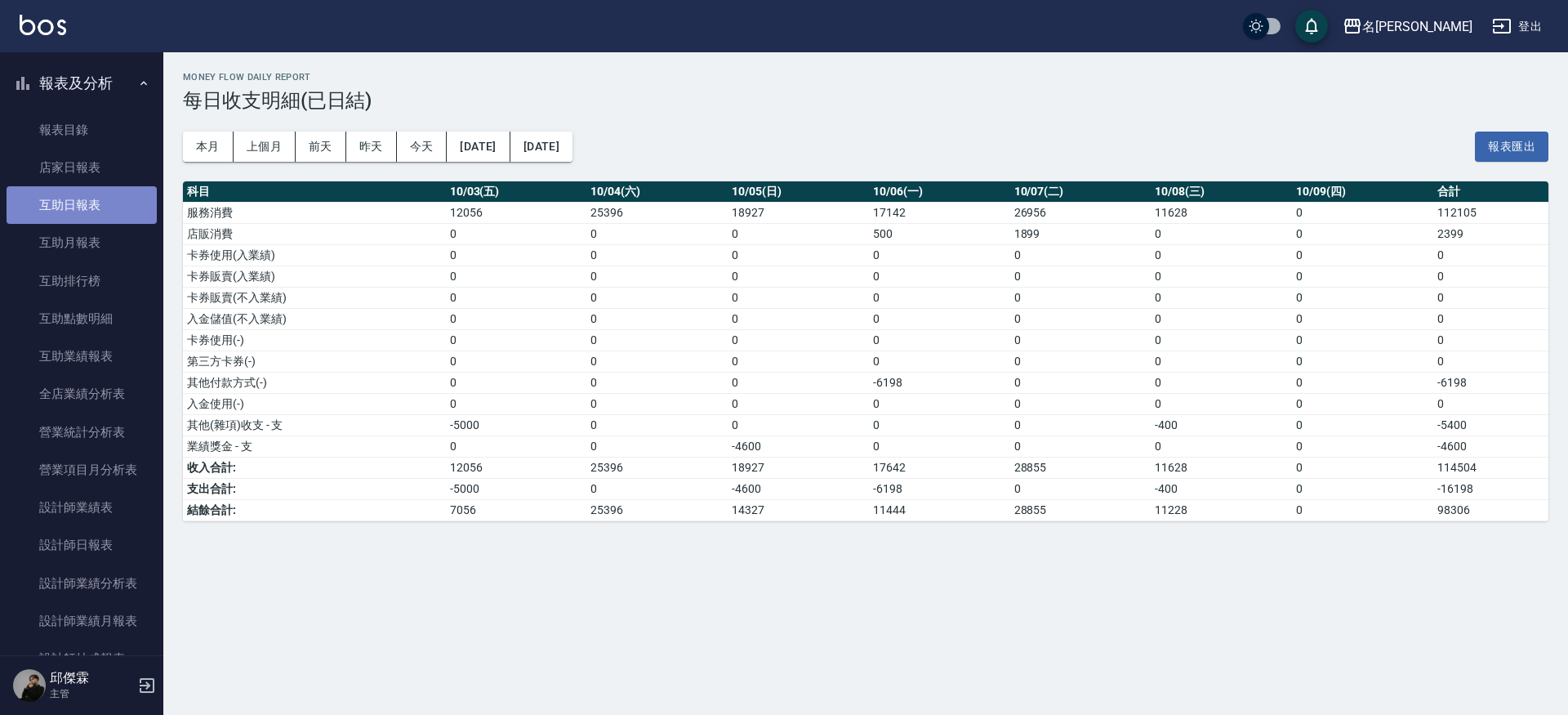
click at [131, 204] on link "互助日報表" at bounding box center [82, 205] width 150 height 38
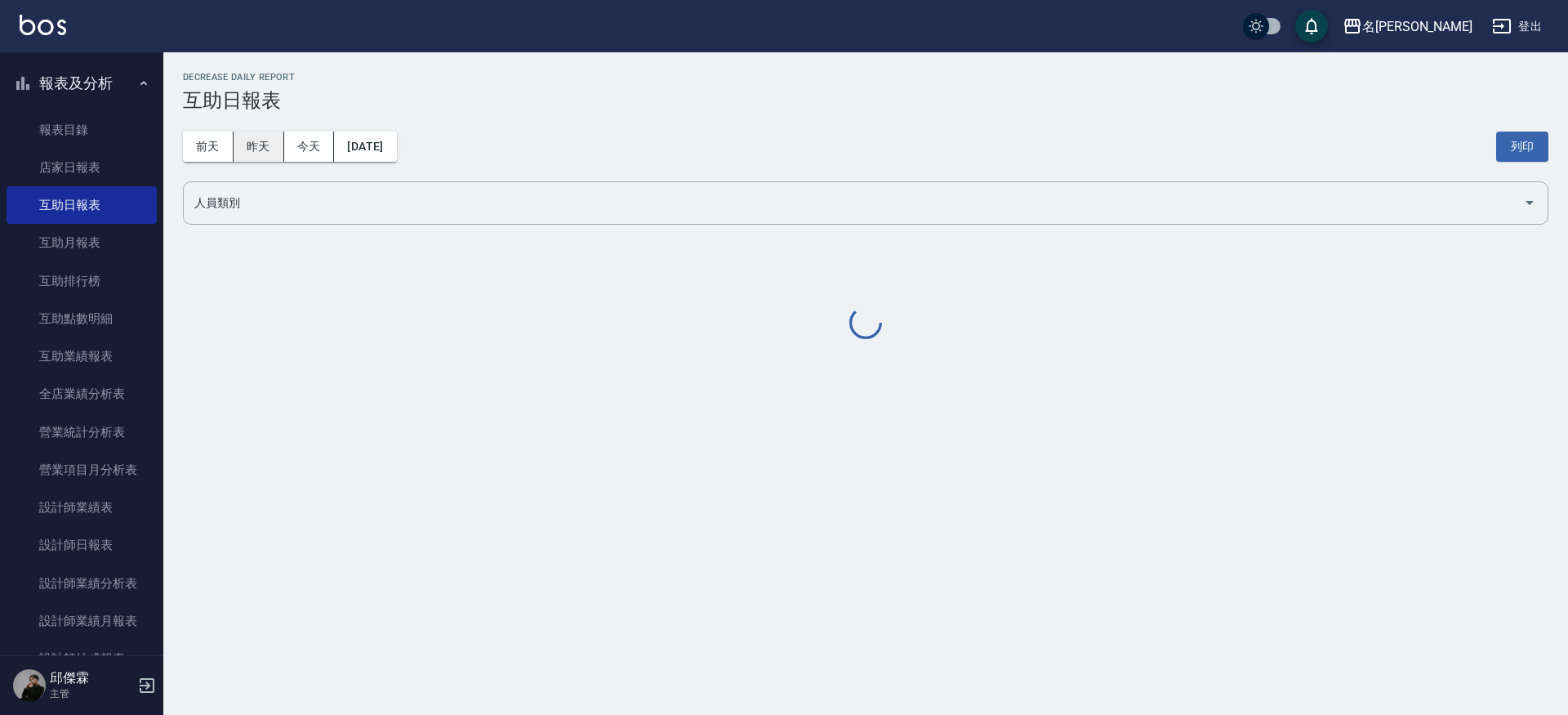
click at [261, 153] on button "昨天" at bounding box center [259, 147] width 51 height 30
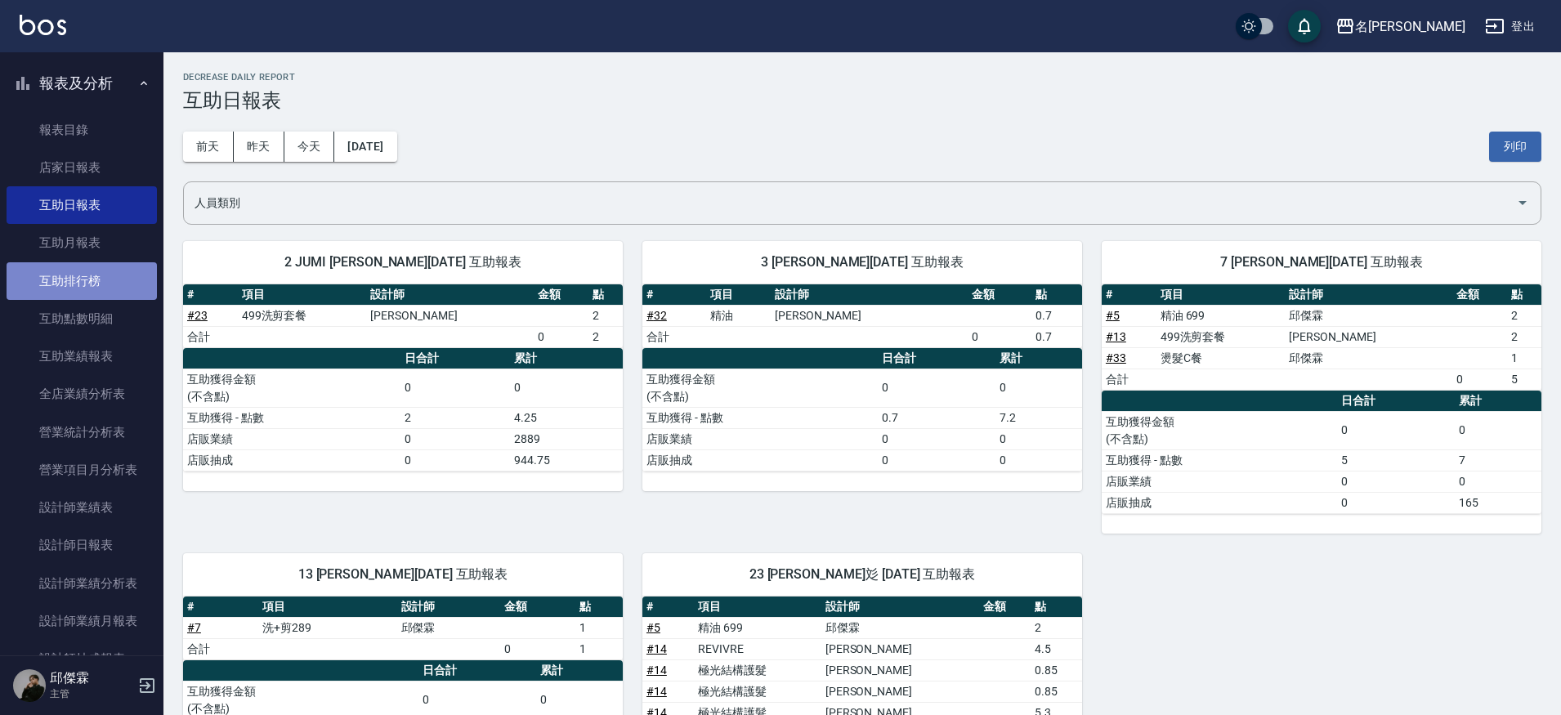
click at [103, 279] on link "互助排行榜" at bounding box center [82, 281] width 150 height 38
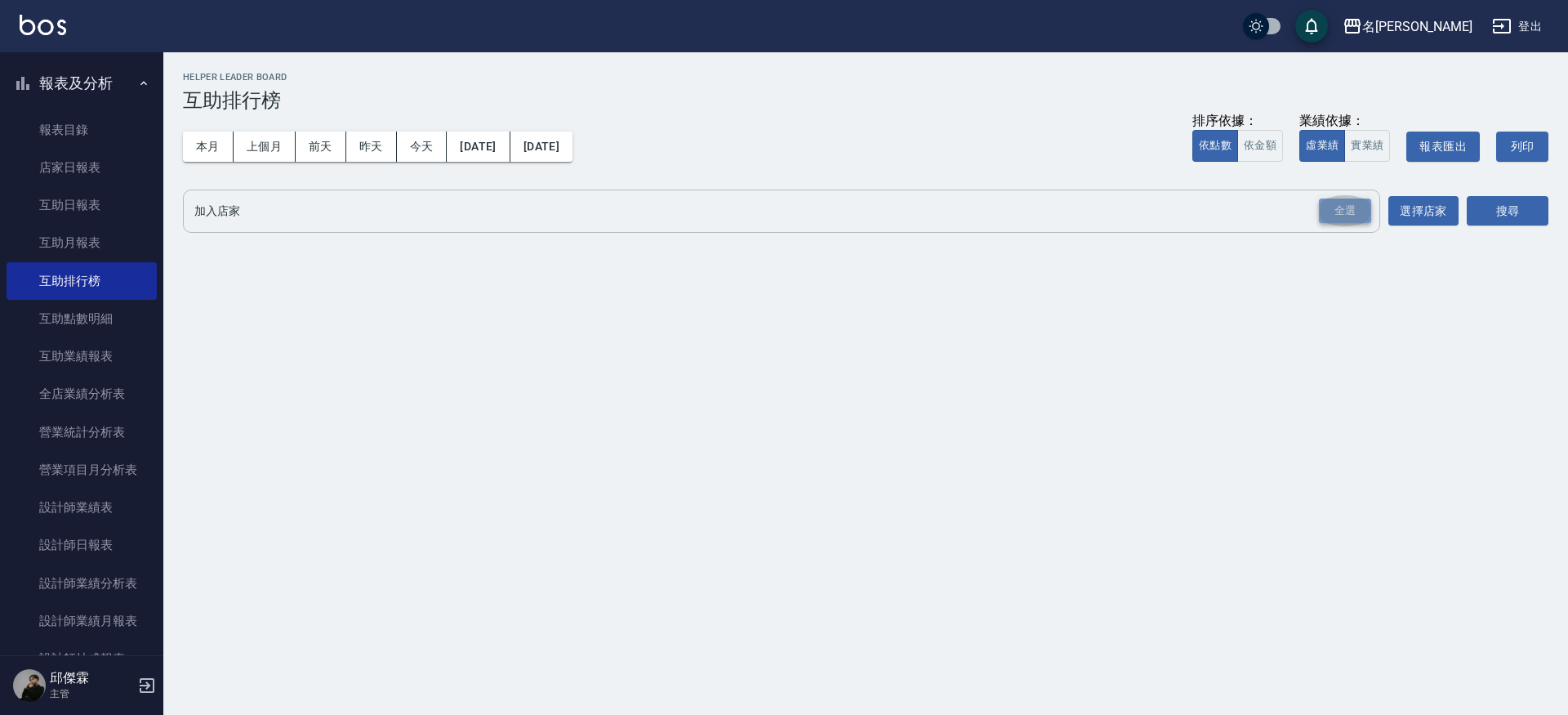
click at [1324, 209] on div "全選" at bounding box center [1345, 211] width 52 height 25
click at [1482, 213] on button "搜尋" at bounding box center [1508, 212] width 82 height 30
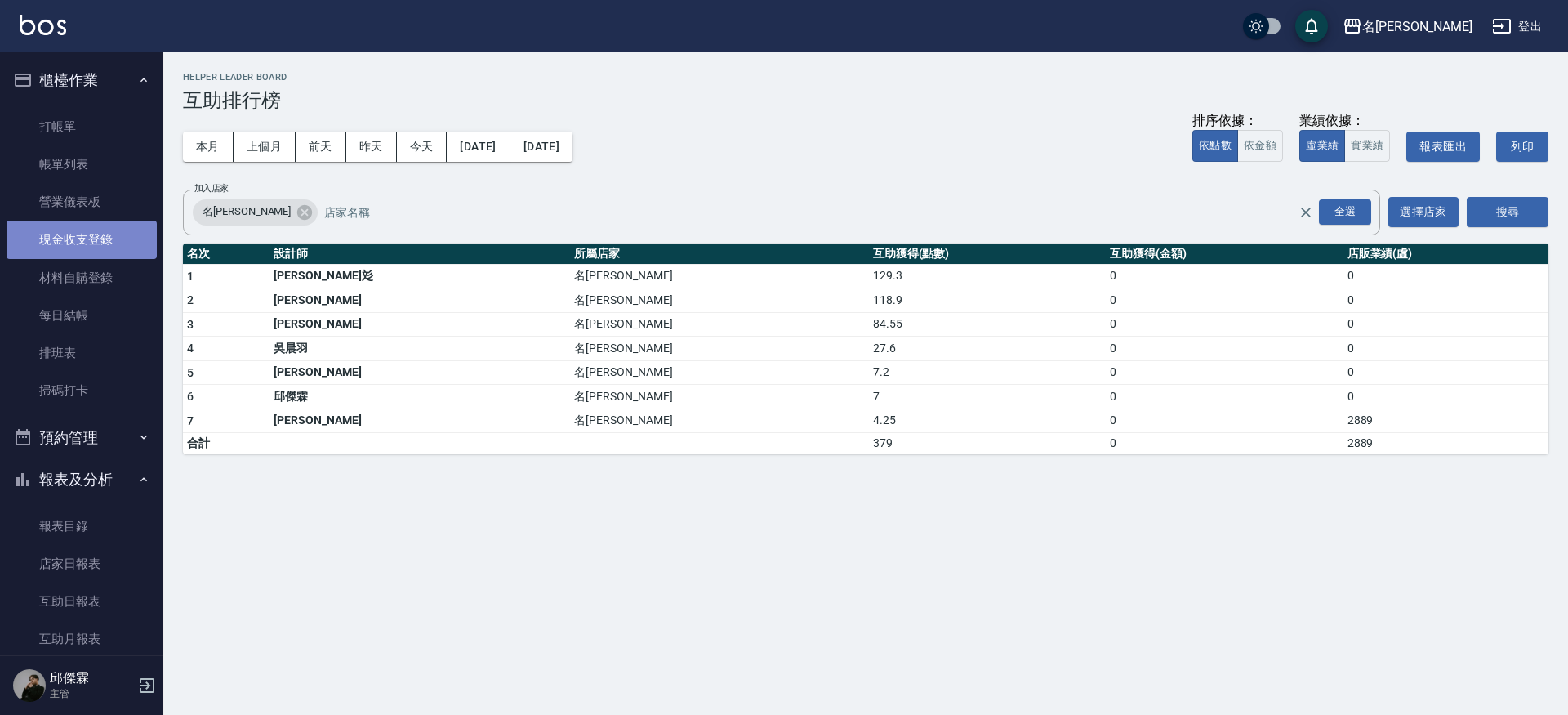
click at [86, 230] on link "現金收支登錄" at bounding box center [82, 240] width 150 height 38
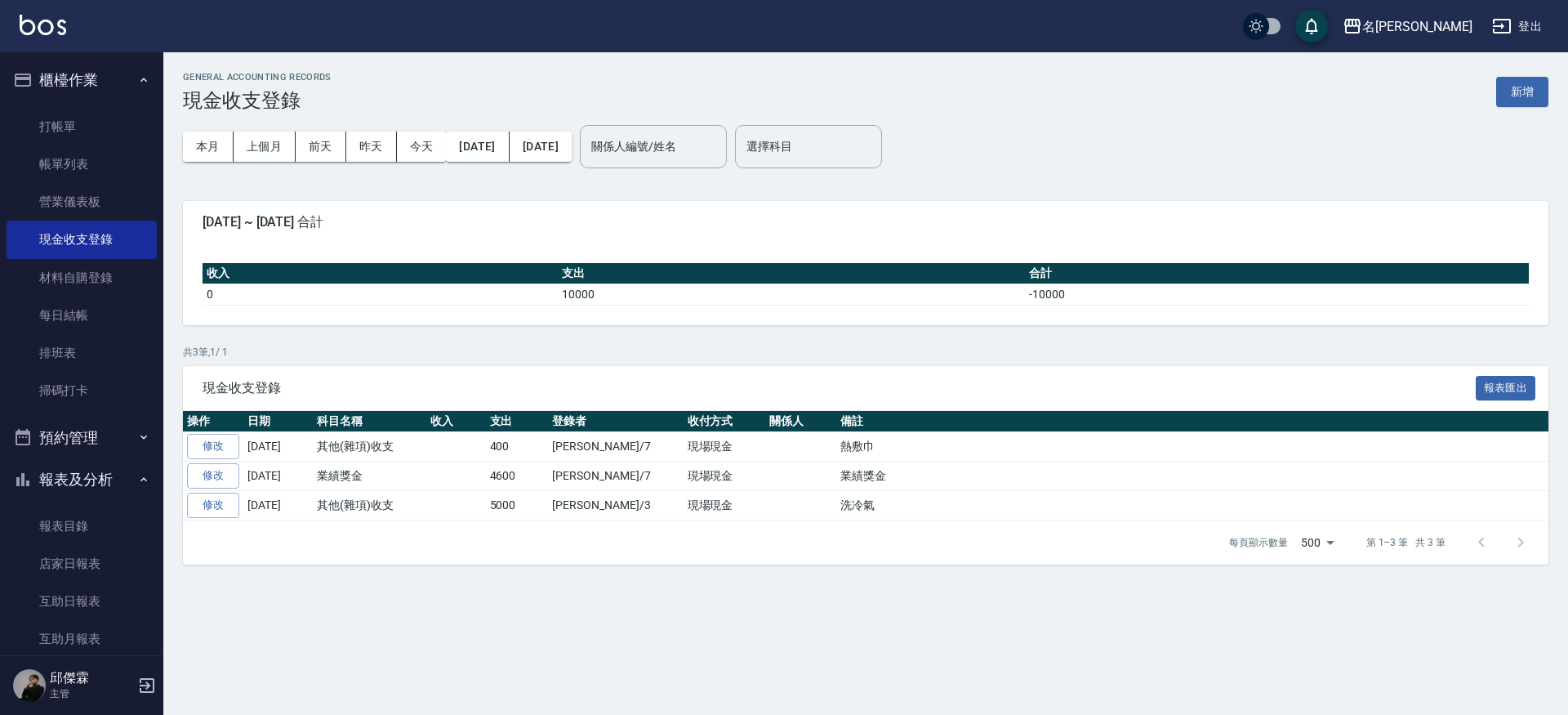
click at [300, 477] on td "2025-10-05" at bounding box center [278, 476] width 69 height 29
click at [493, 137] on button "2025/10/01" at bounding box center [477, 147] width 63 height 30
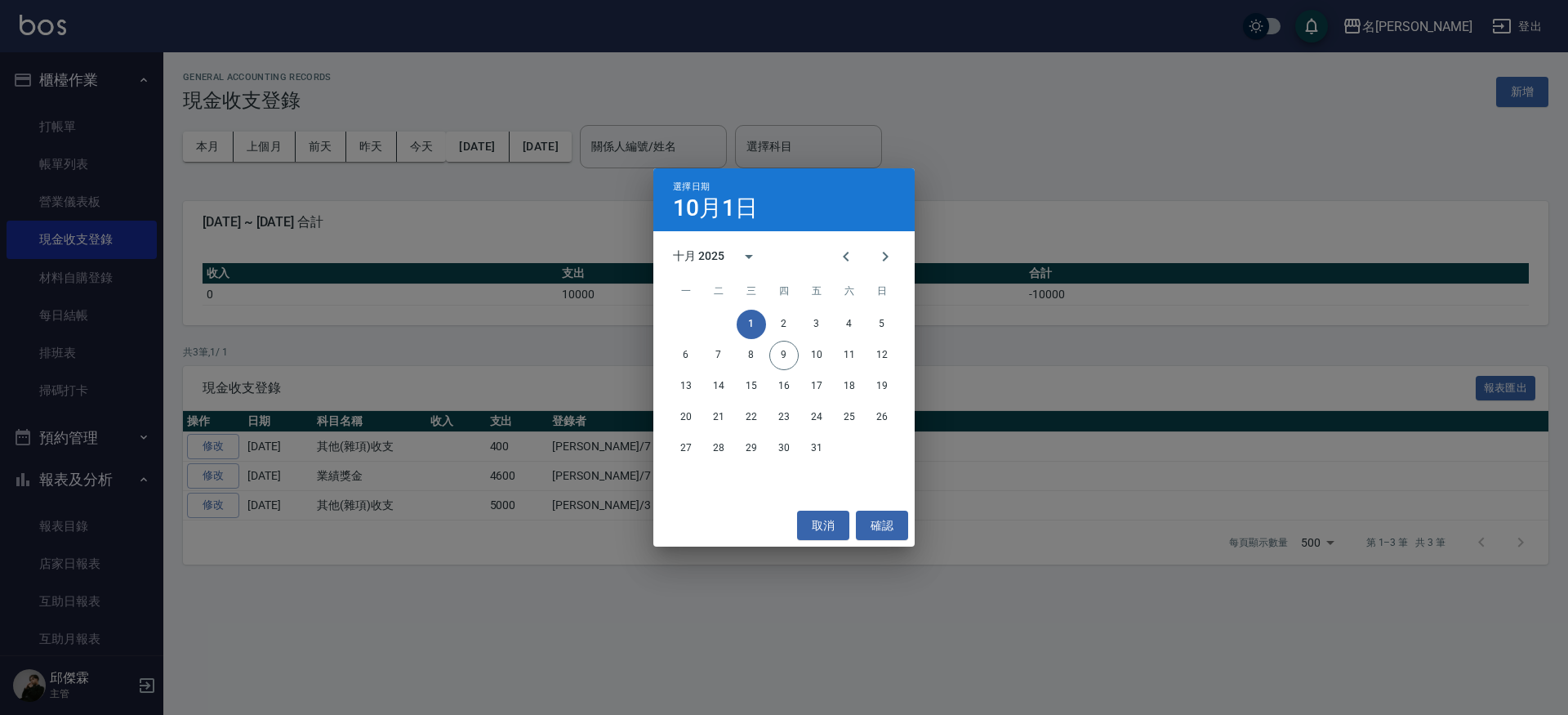
click at [314, 478] on div "選擇日期 10月1日 十月 2025 一 二 三 四 五 六 日 1 2 3 4 5 6 7 8 9 10 11 12 13 14 15 16 17 18 1…" at bounding box center [784, 357] width 1568 height 715
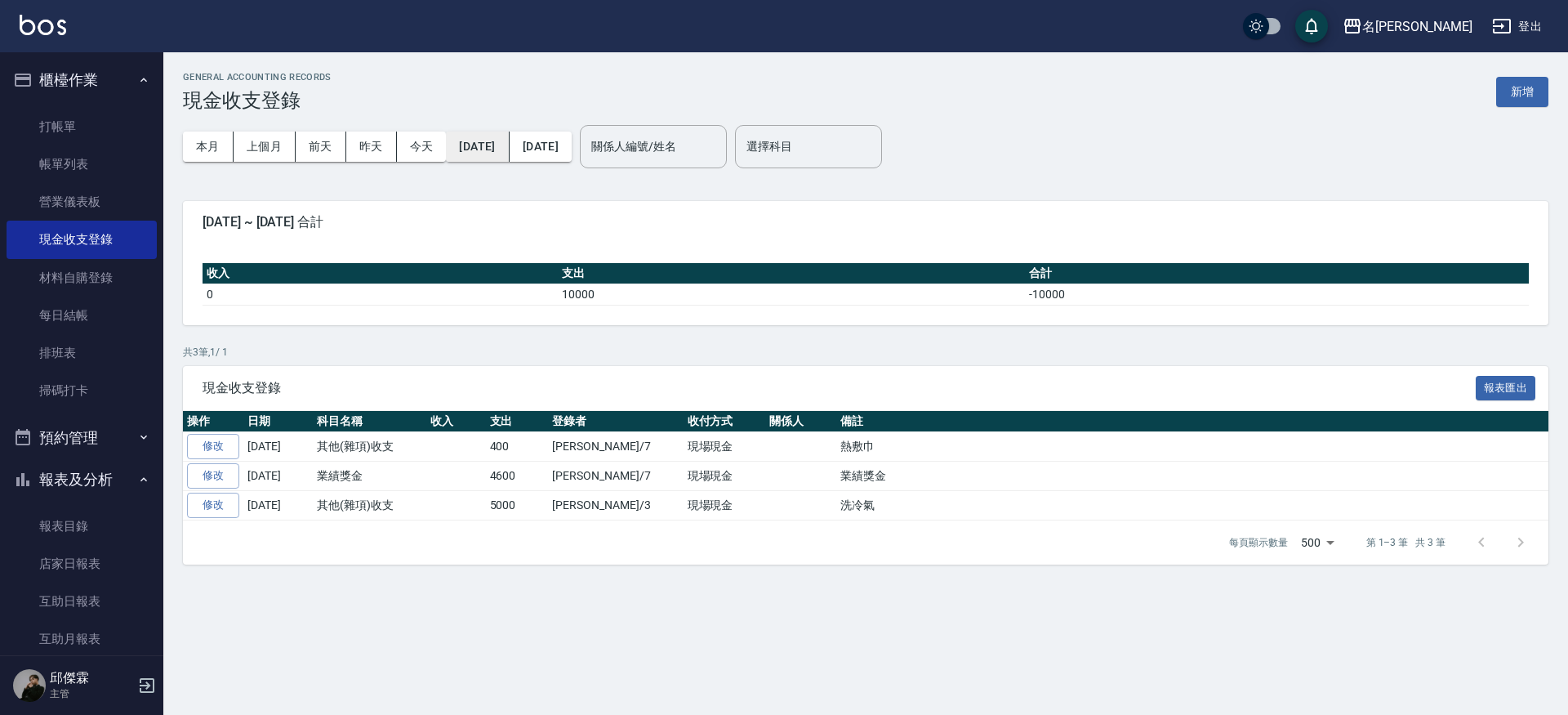
click at [509, 151] on button "2025/10/01" at bounding box center [477, 147] width 63 height 30
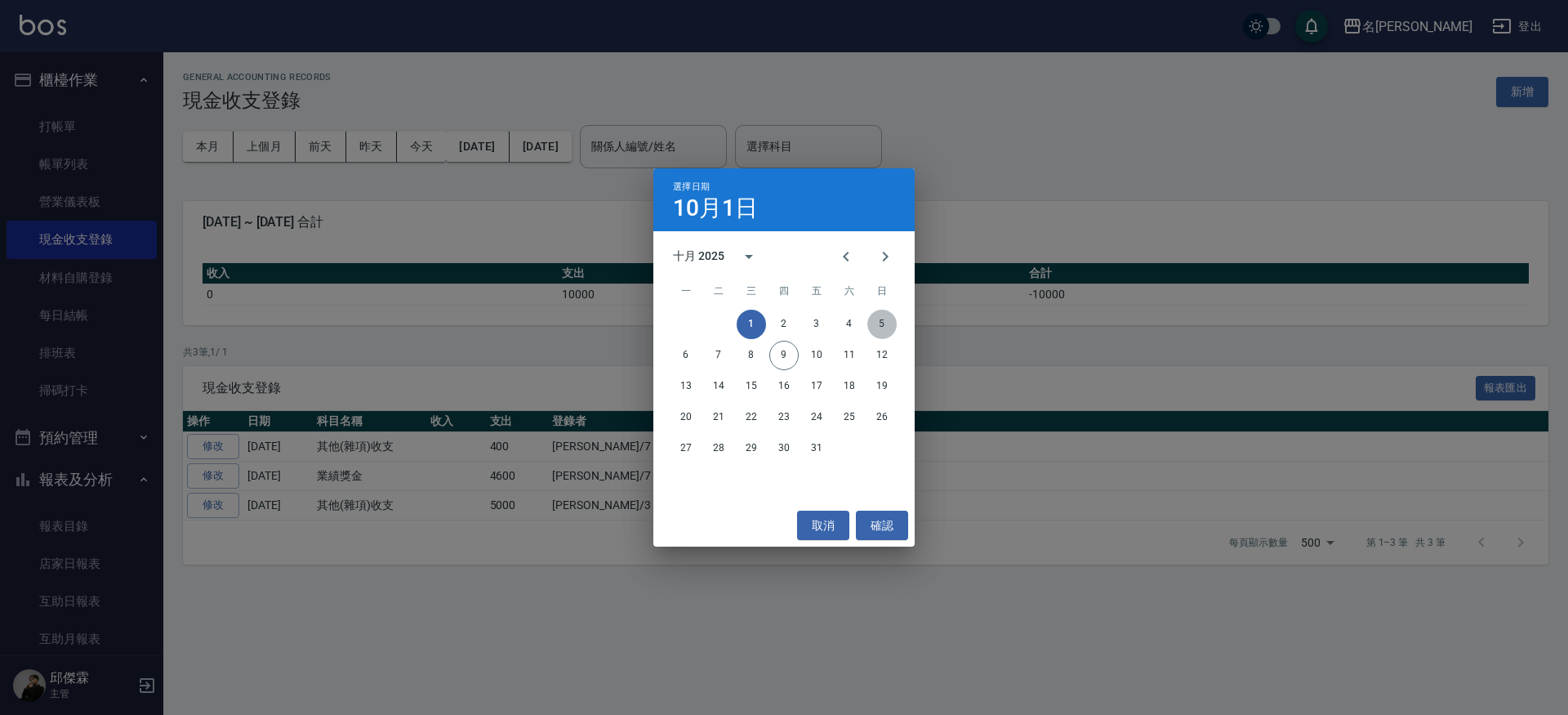
click at [877, 331] on button "5" at bounding box center [881, 324] width 29 height 29
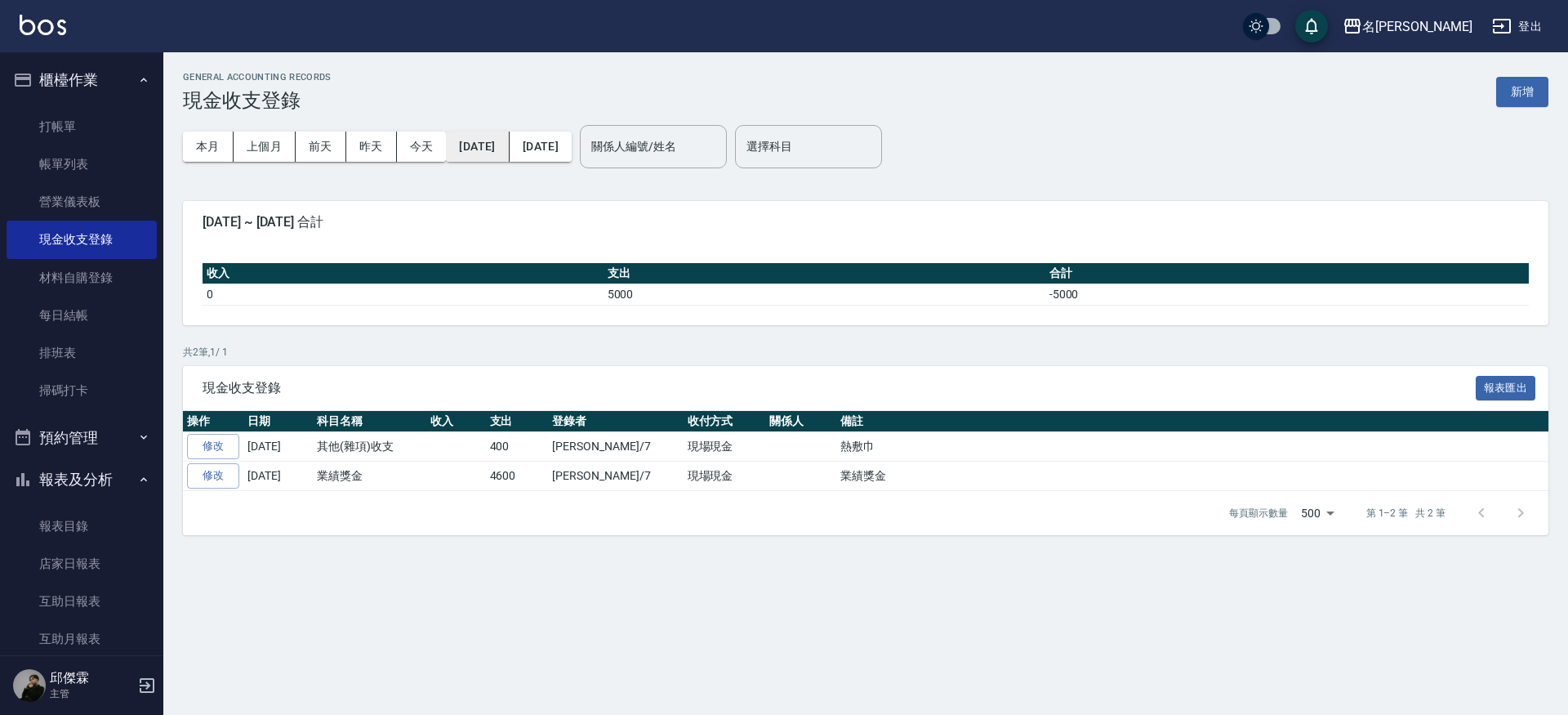
click at [509, 150] on button "2025/10/05" at bounding box center [477, 147] width 63 height 30
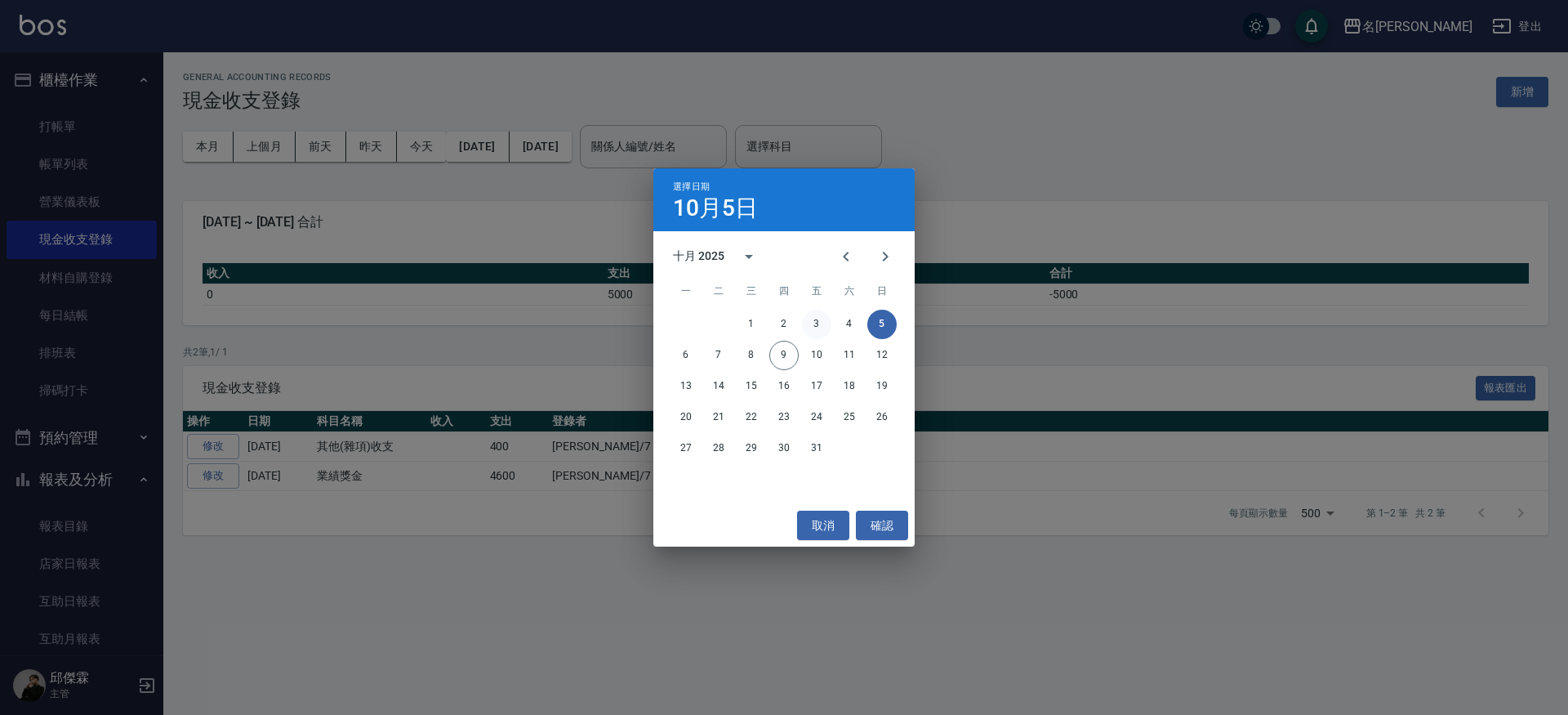
click at [823, 324] on button "3" at bounding box center [816, 324] width 29 height 29
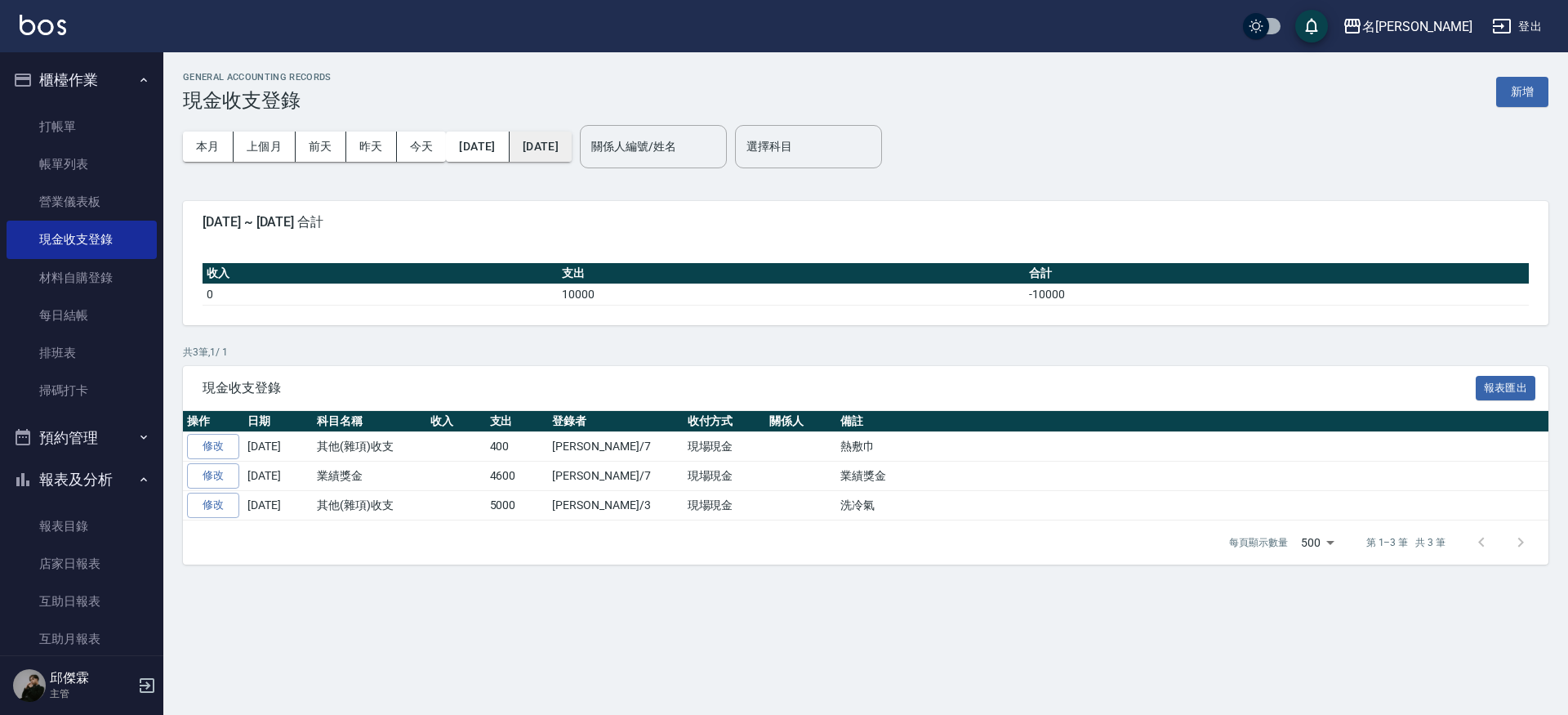
click at [572, 147] on button "2025/10/09" at bounding box center [541, 147] width 62 height 30
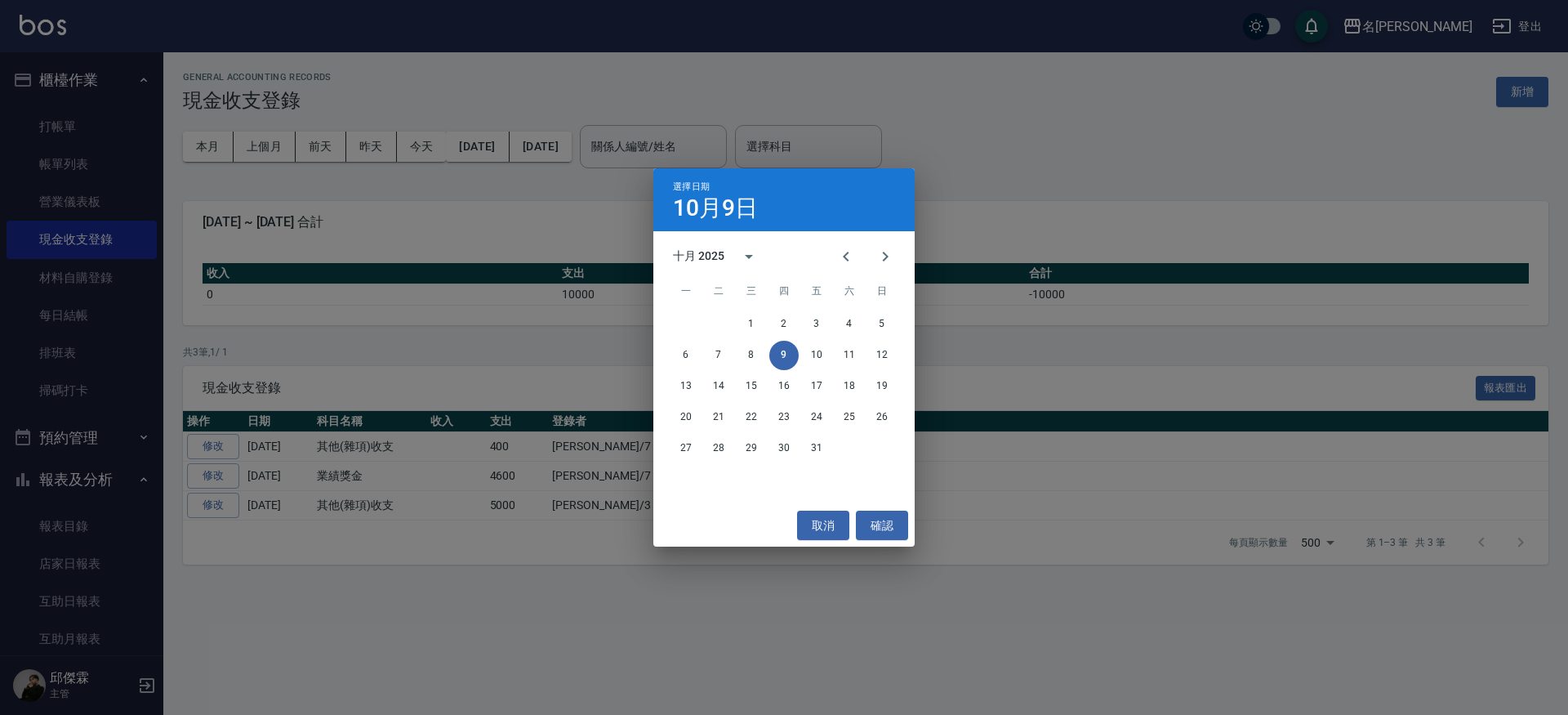
click at [408, 153] on div "選擇日期 10月9日 十月 2025 一 二 三 四 五 六 日 1 2 3 4 5 6 7 8 9 10 11 12 13 14 15 16 17 18 1…" at bounding box center [784, 357] width 1568 height 715
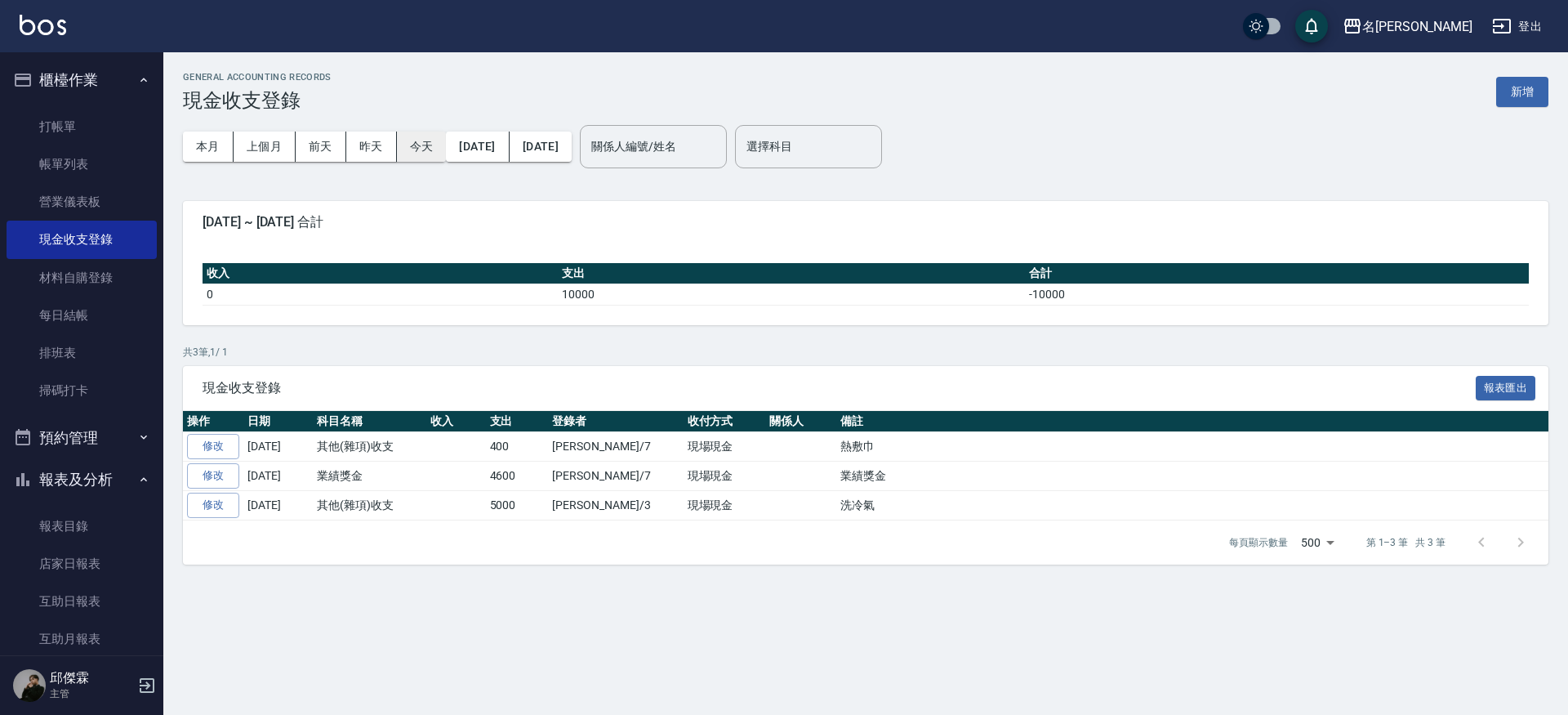
click at [415, 151] on button "今天" at bounding box center [422, 147] width 50 height 30
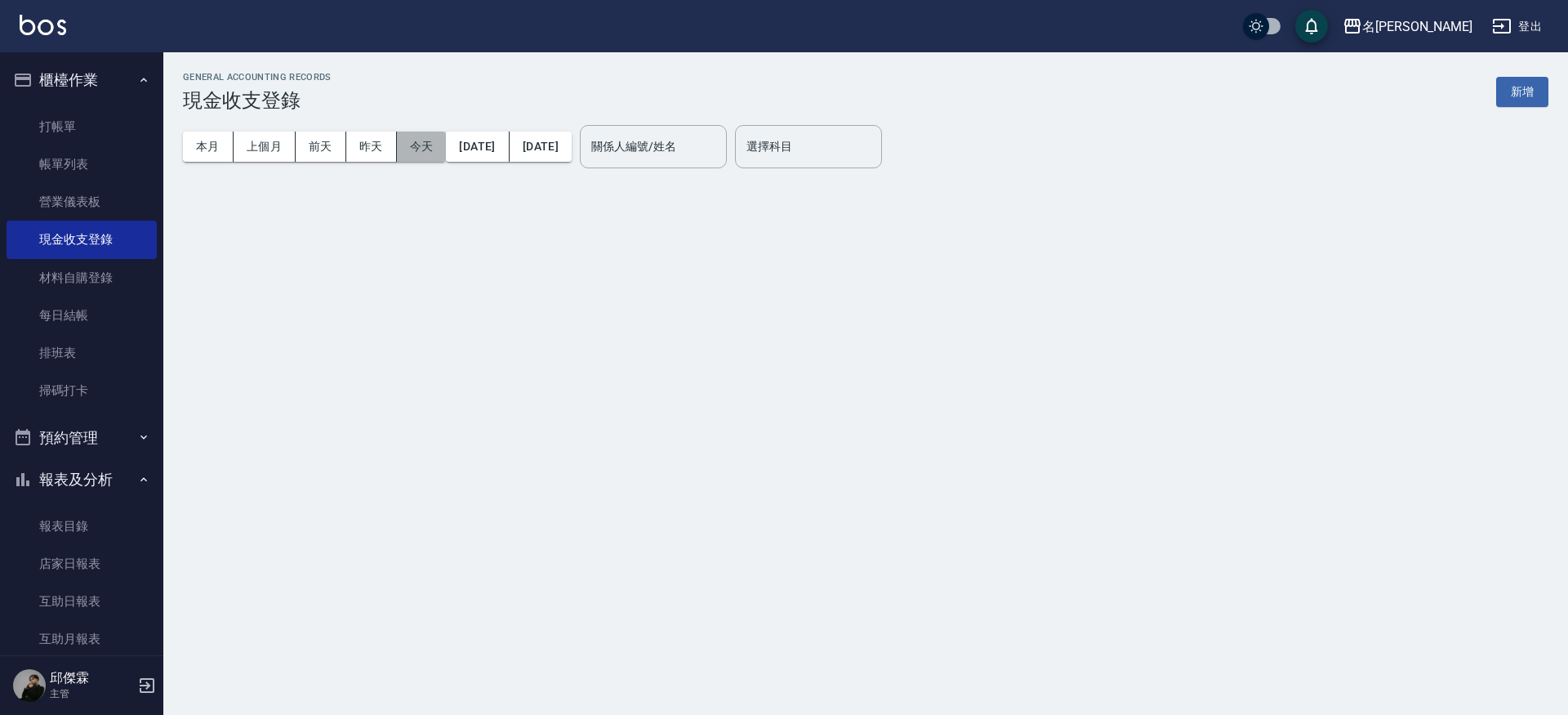
click at [415, 151] on button "今天" at bounding box center [422, 147] width 50 height 30
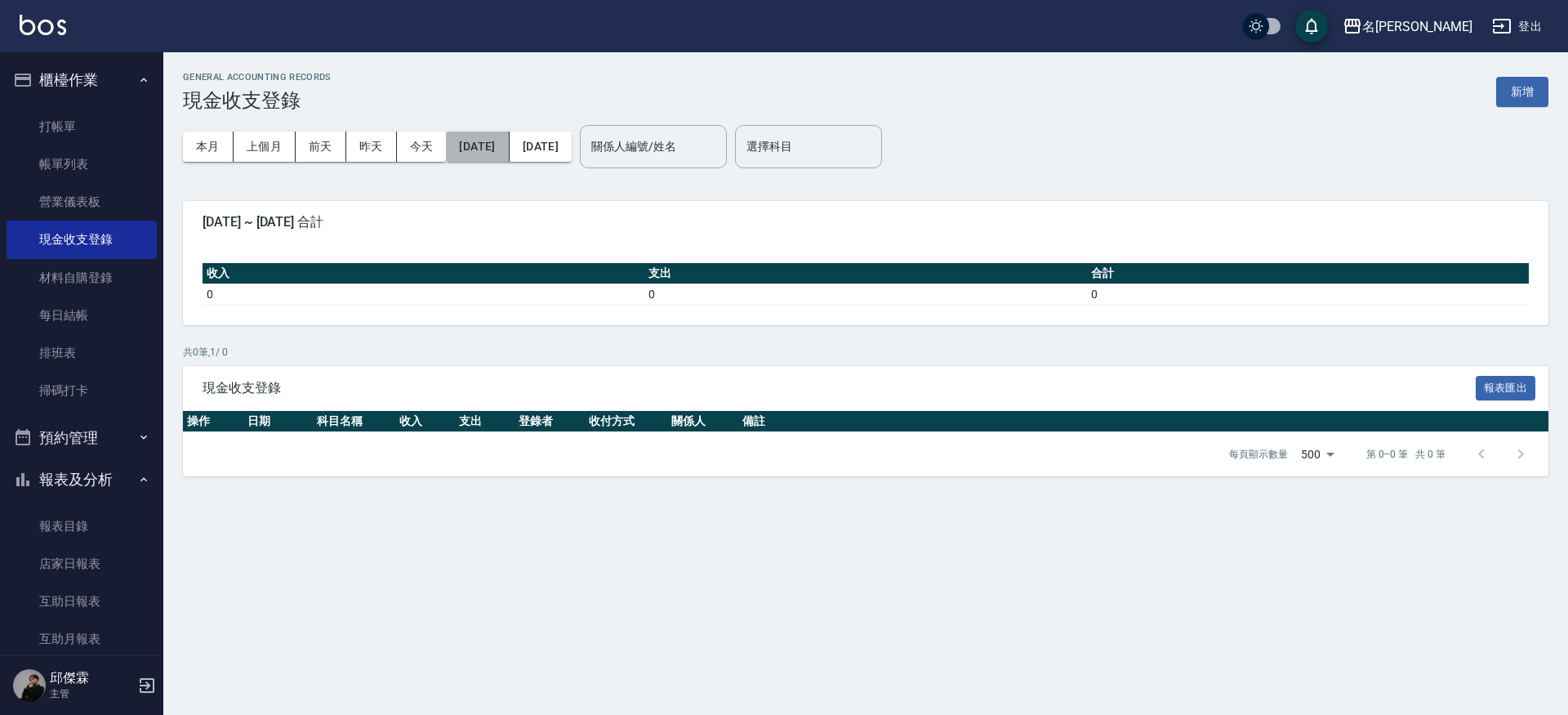
click at [509, 132] on button "2025/10/09" at bounding box center [477, 147] width 63 height 30
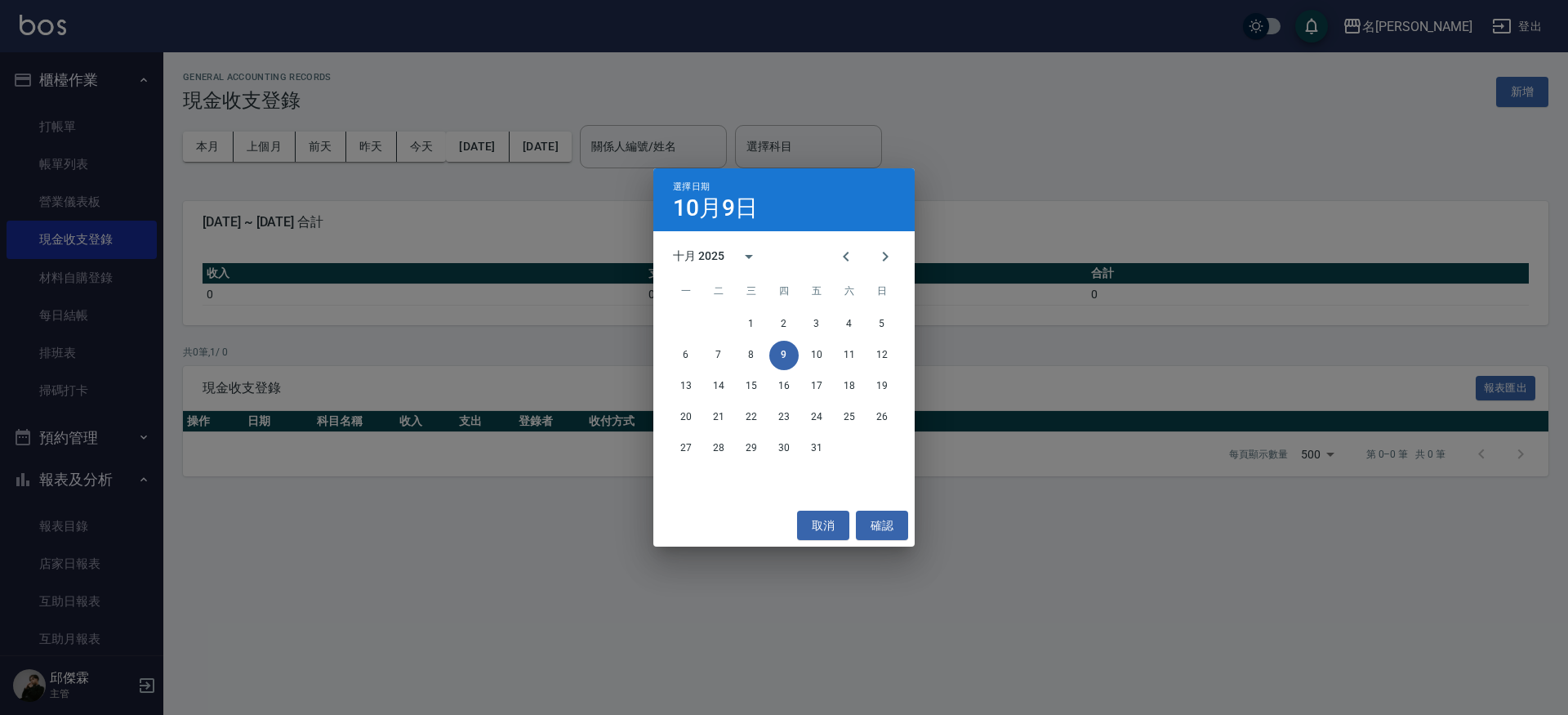
click at [527, 331] on div "選擇日期 10月9日 十月 2025 一 二 三 四 五 六 日 1 2 3 4 5 6 7 8 9 10 11 12 13 14 15 16 17 18 1…" at bounding box center [784, 357] width 1568 height 715
